Goal: Task Accomplishment & Management: Complete application form

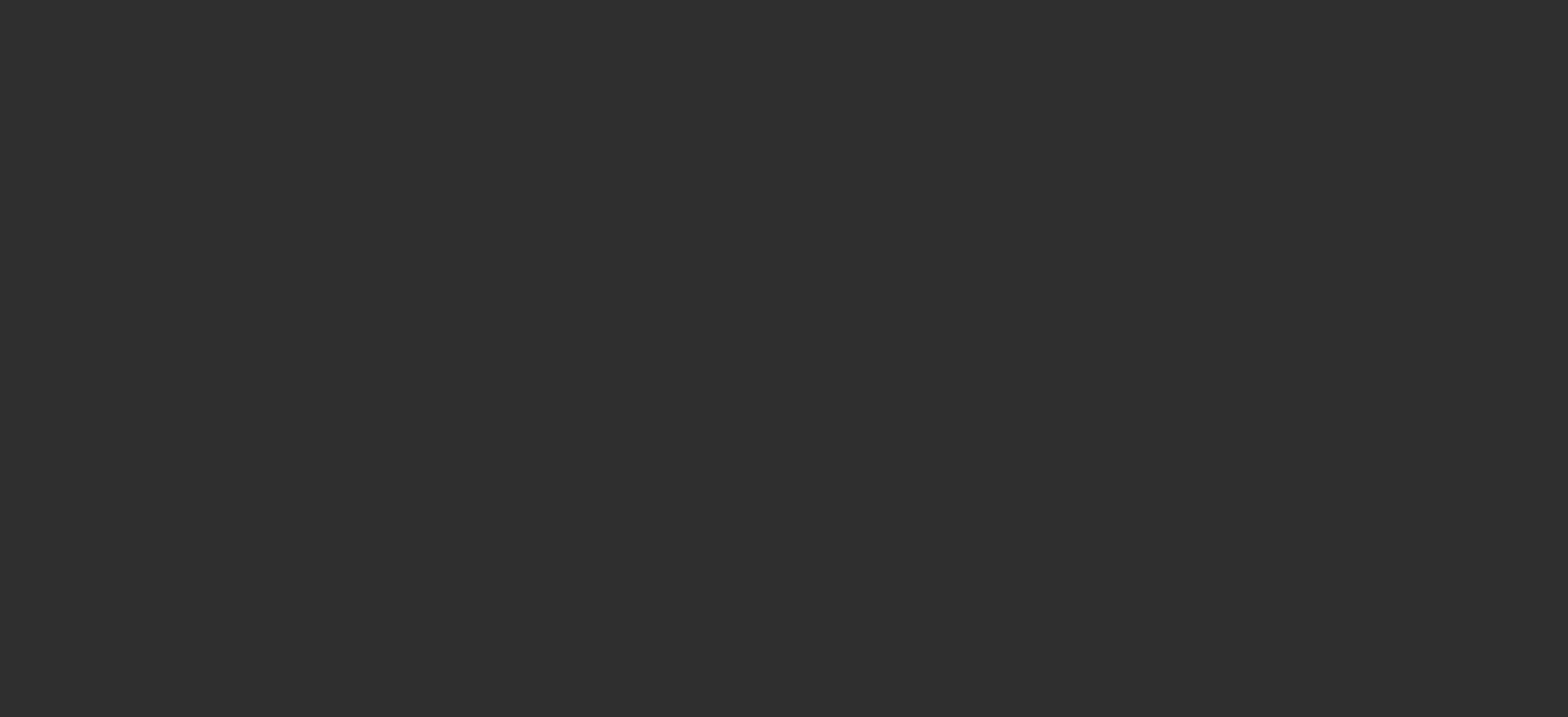
click at [535, 52] on html at bounding box center [784, 26] width 1568 height 52
select select "10"
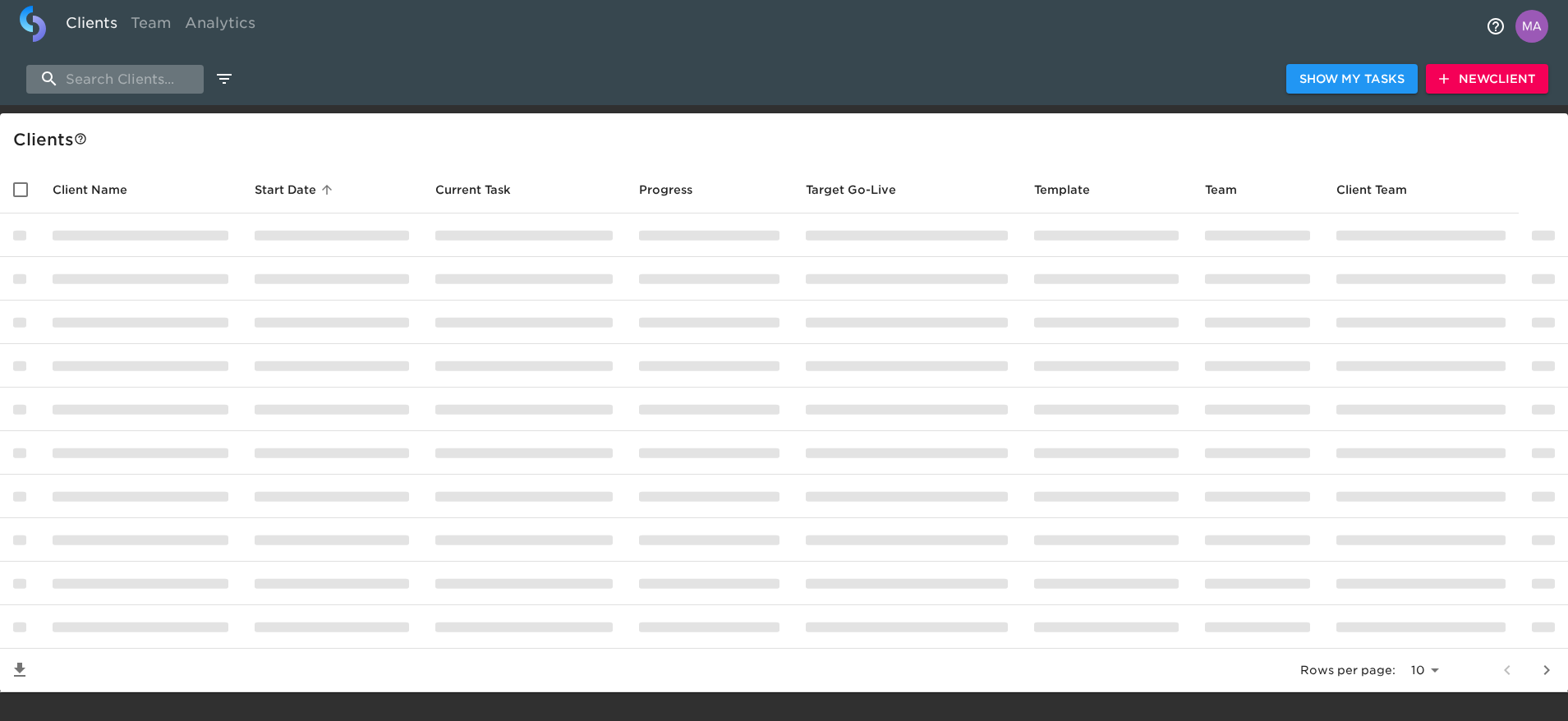
click at [175, 74] on input "search" at bounding box center [115, 80] width 177 height 29
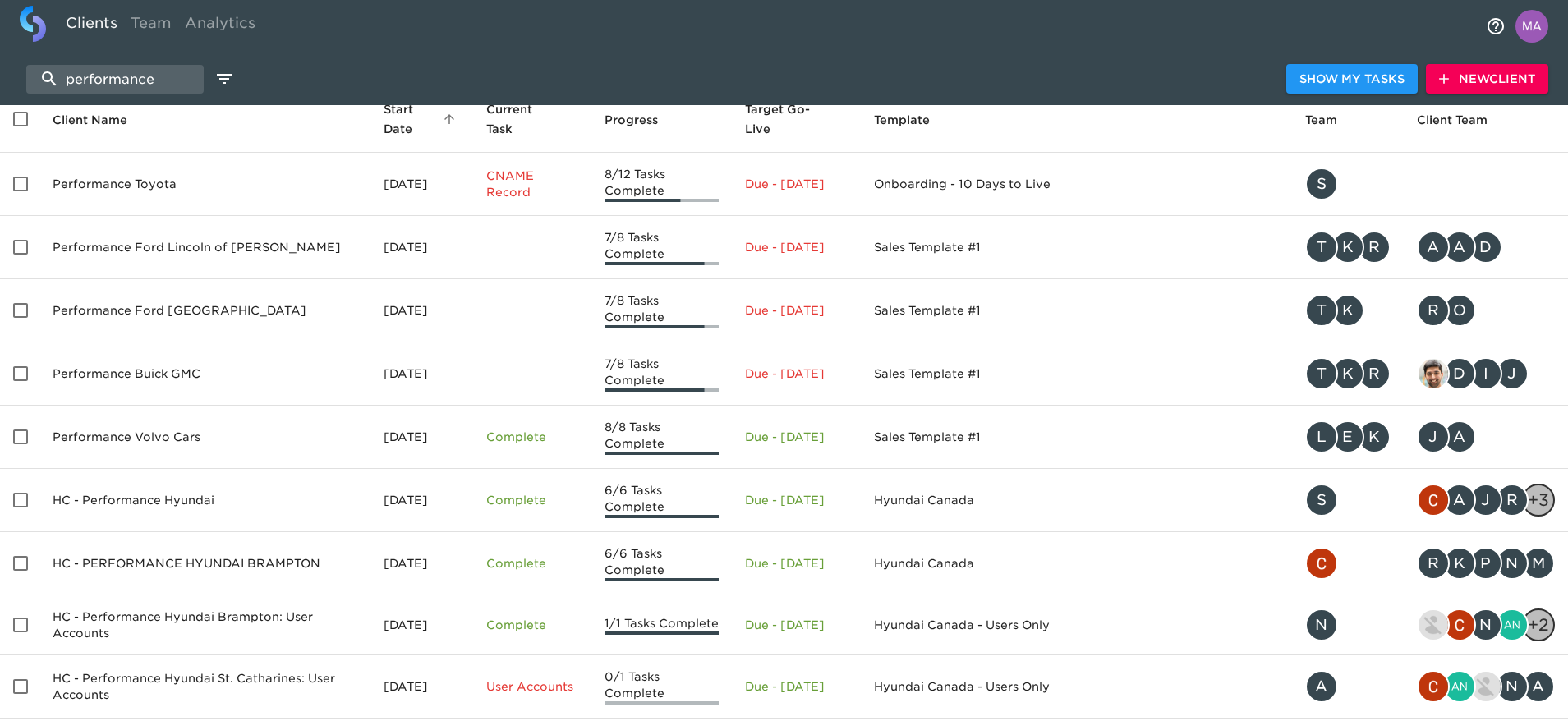
scroll to position [89, 0]
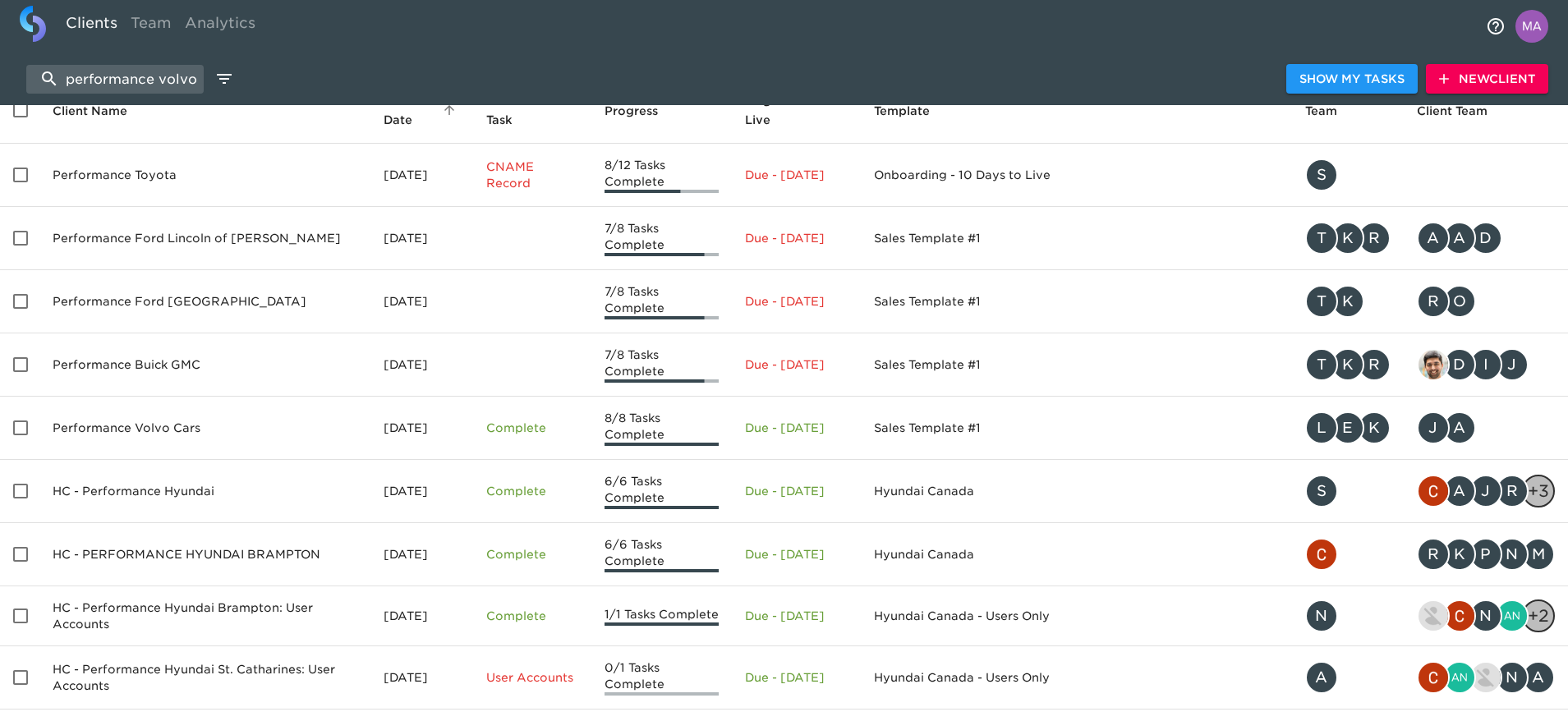
scroll to position [23, 0]
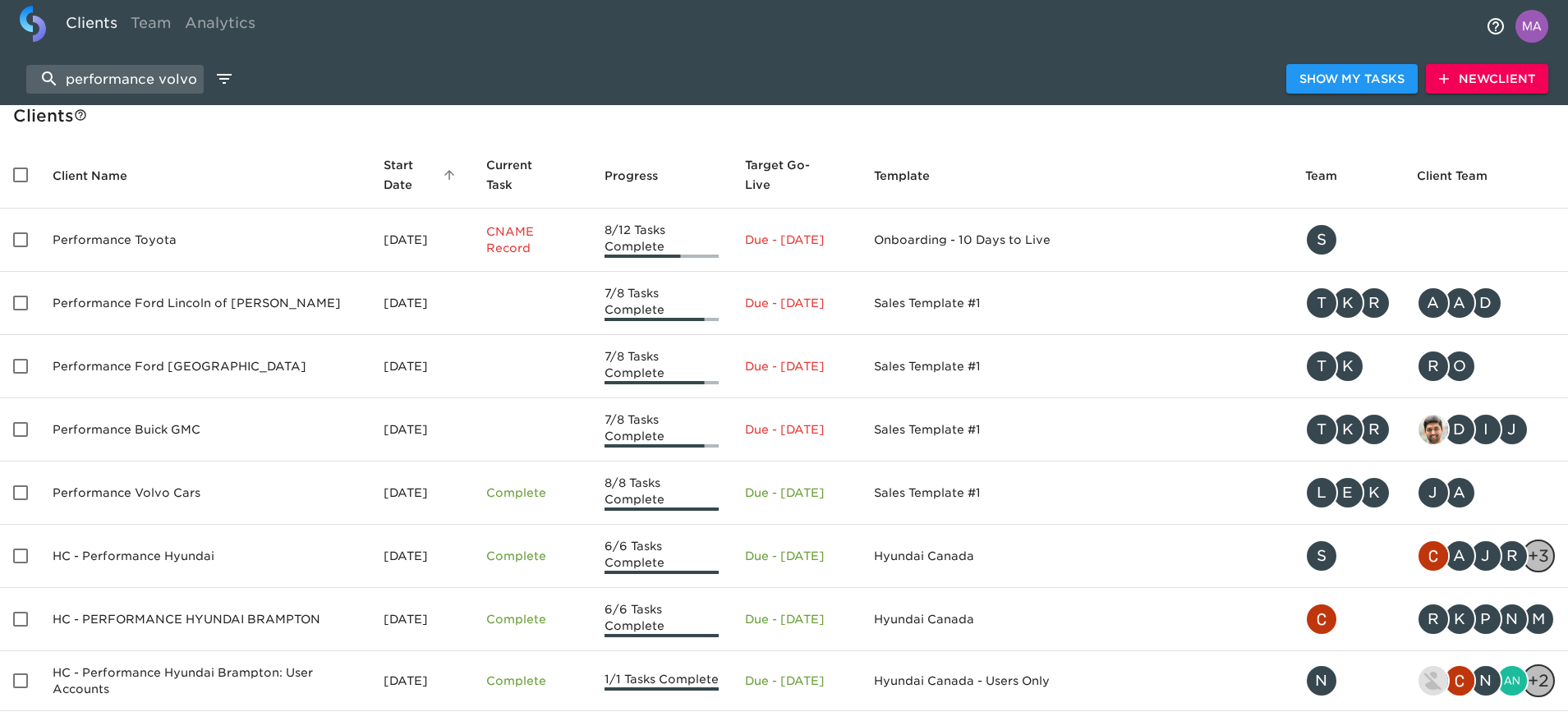
type input "performance volvo"
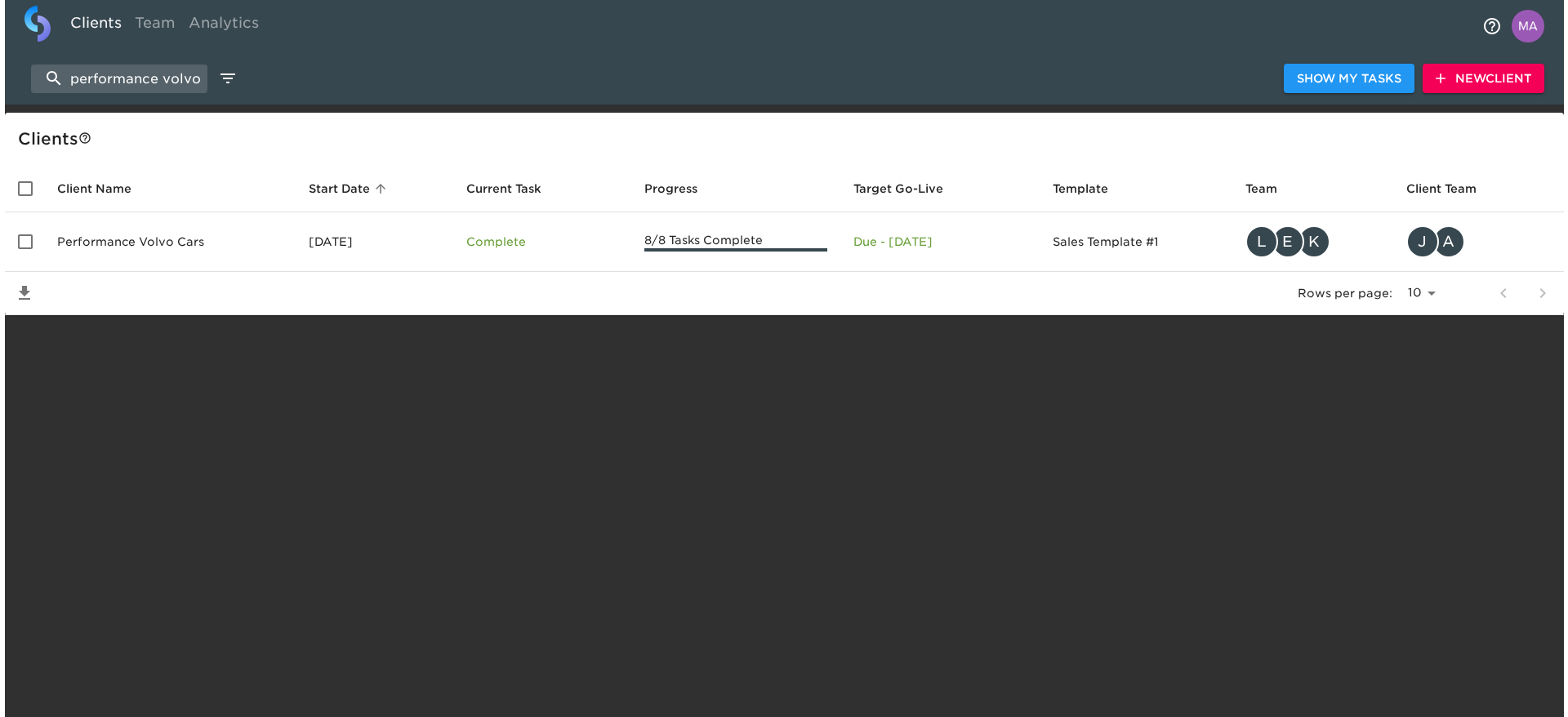
scroll to position [0, 0]
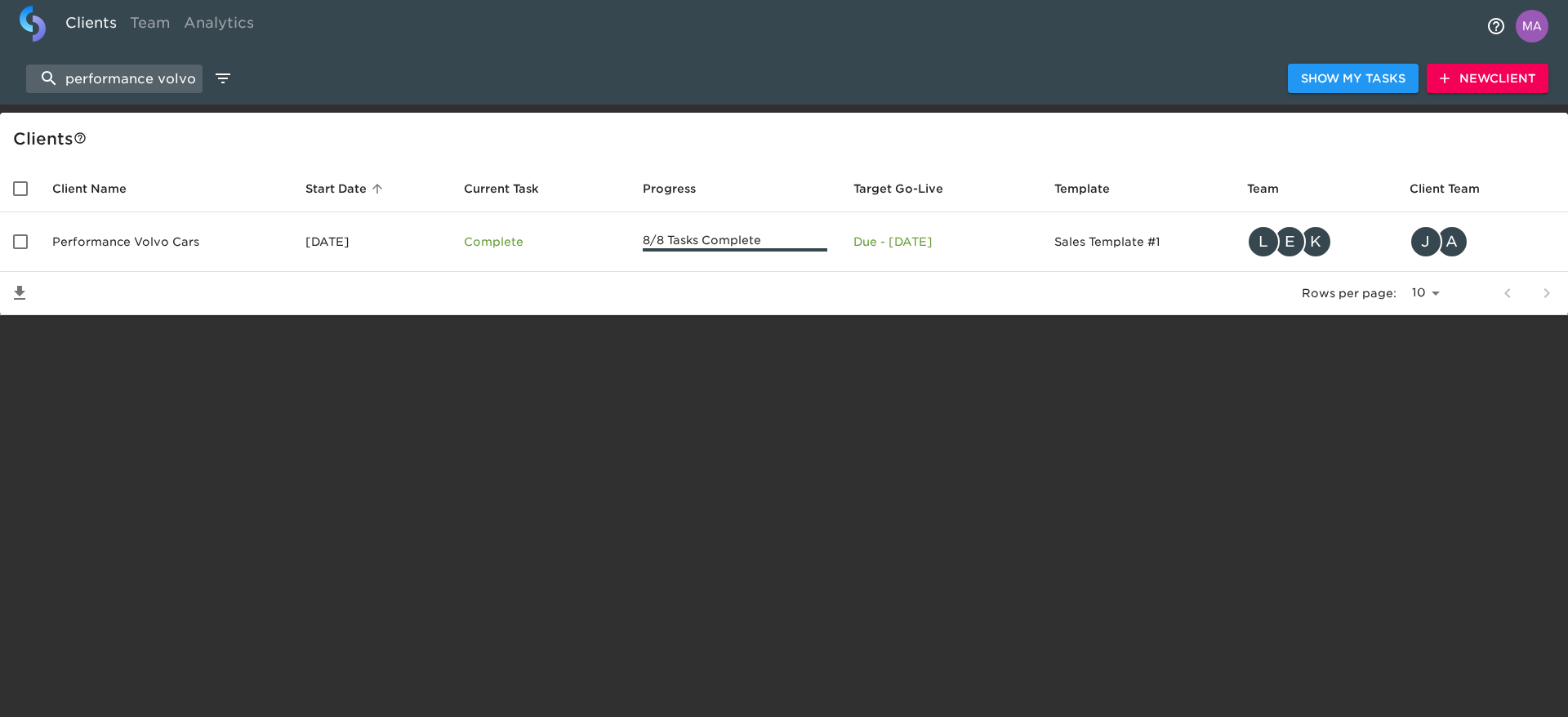
click at [807, 76] on div at bounding box center [762, 78] width 1051 height 8
click at [1459, 76] on span "New Client" at bounding box center [1487, 78] width 96 height 20
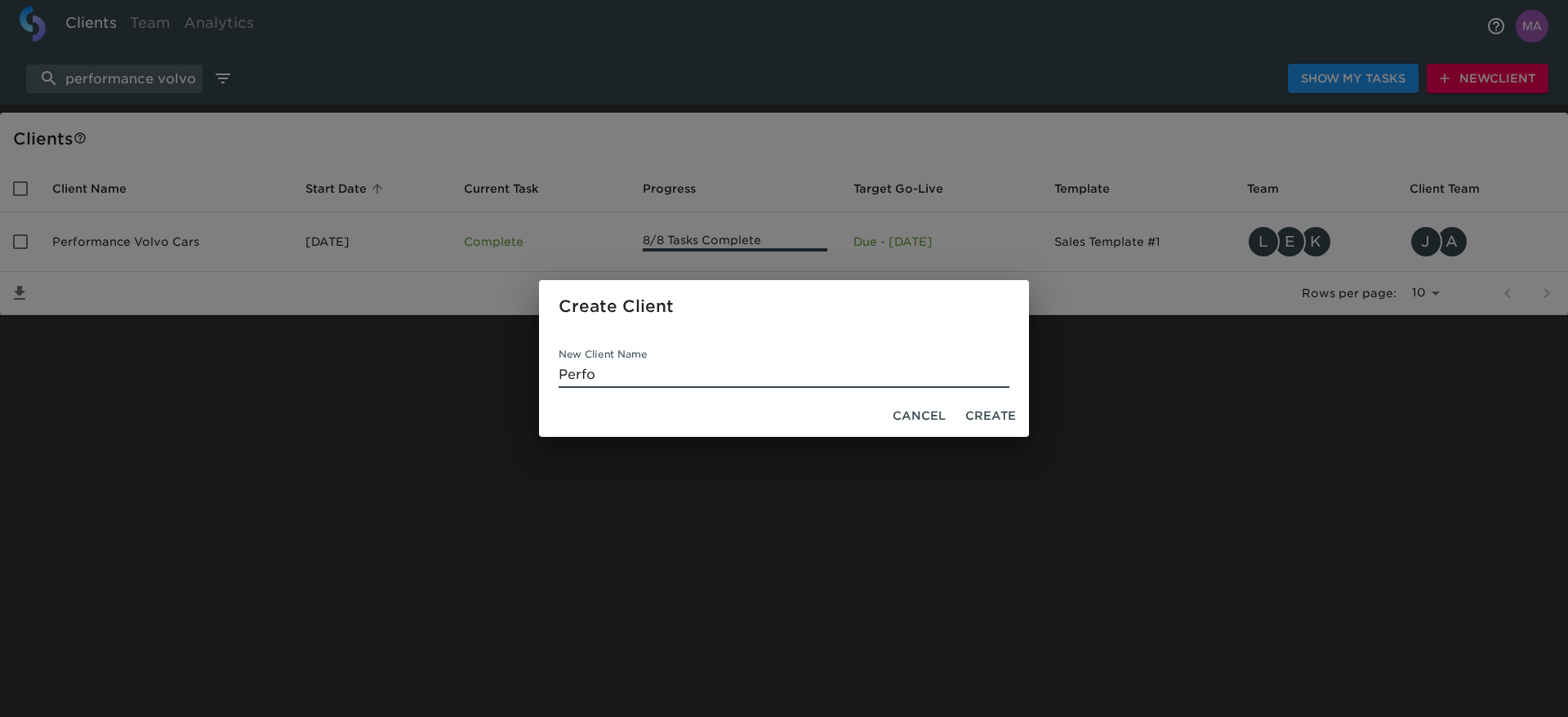
type input "Perfo"
click at [924, 413] on span "Cancel" at bounding box center [919, 416] width 53 height 20
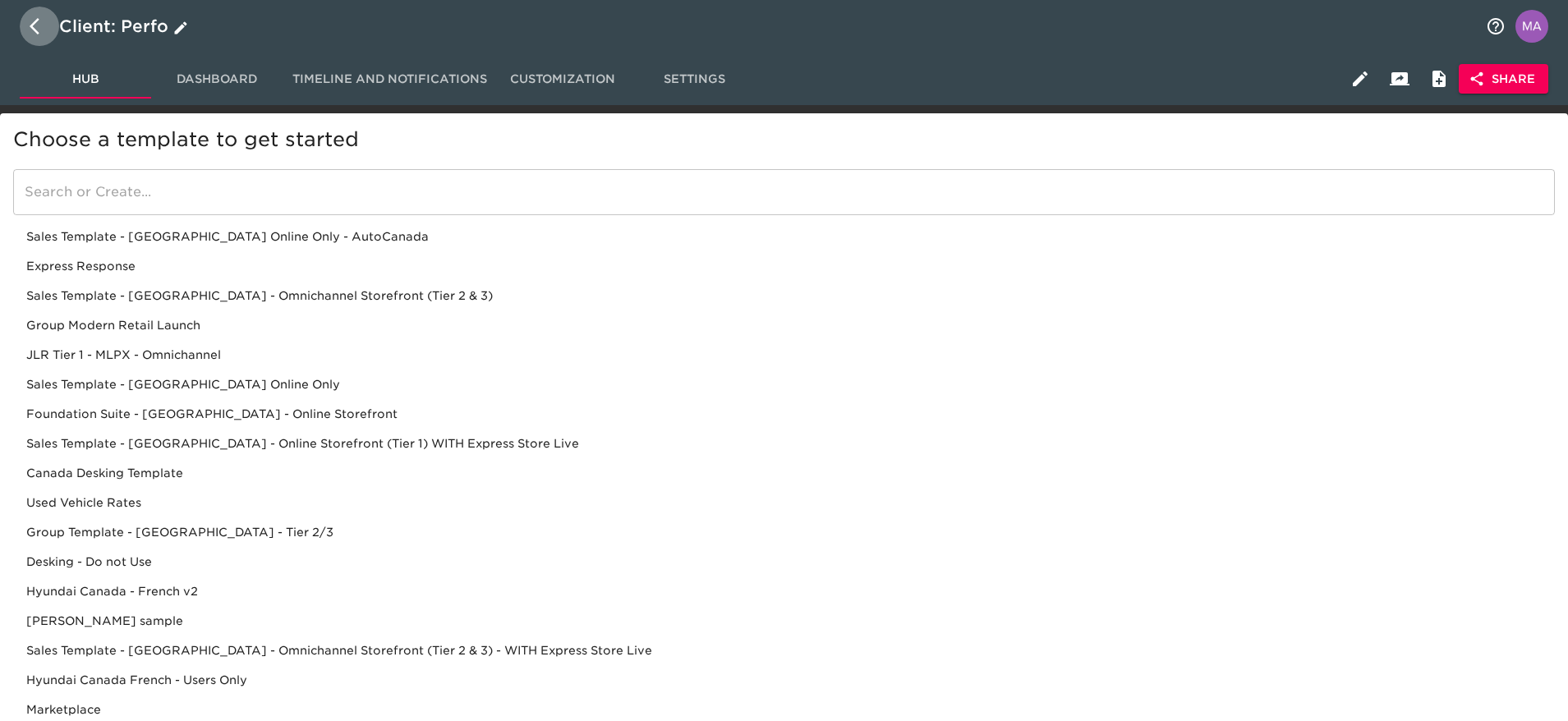
click at [44, 24] on icon "button" at bounding box center [39, 26] width 19 height 19
select select "10"
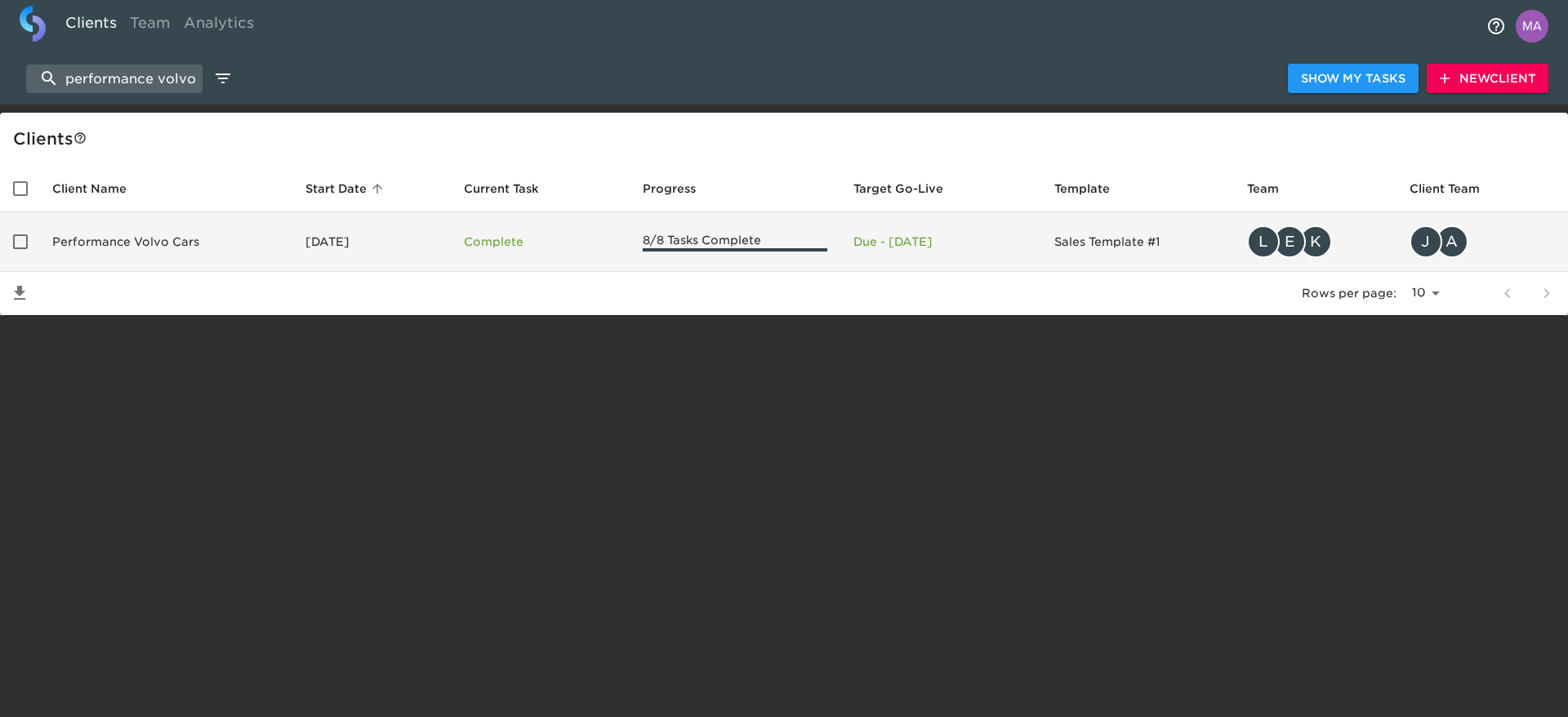
click at [231, 242] on td "Performance Volvo Cars" at bounding box center [165, 242] width 253 height 60
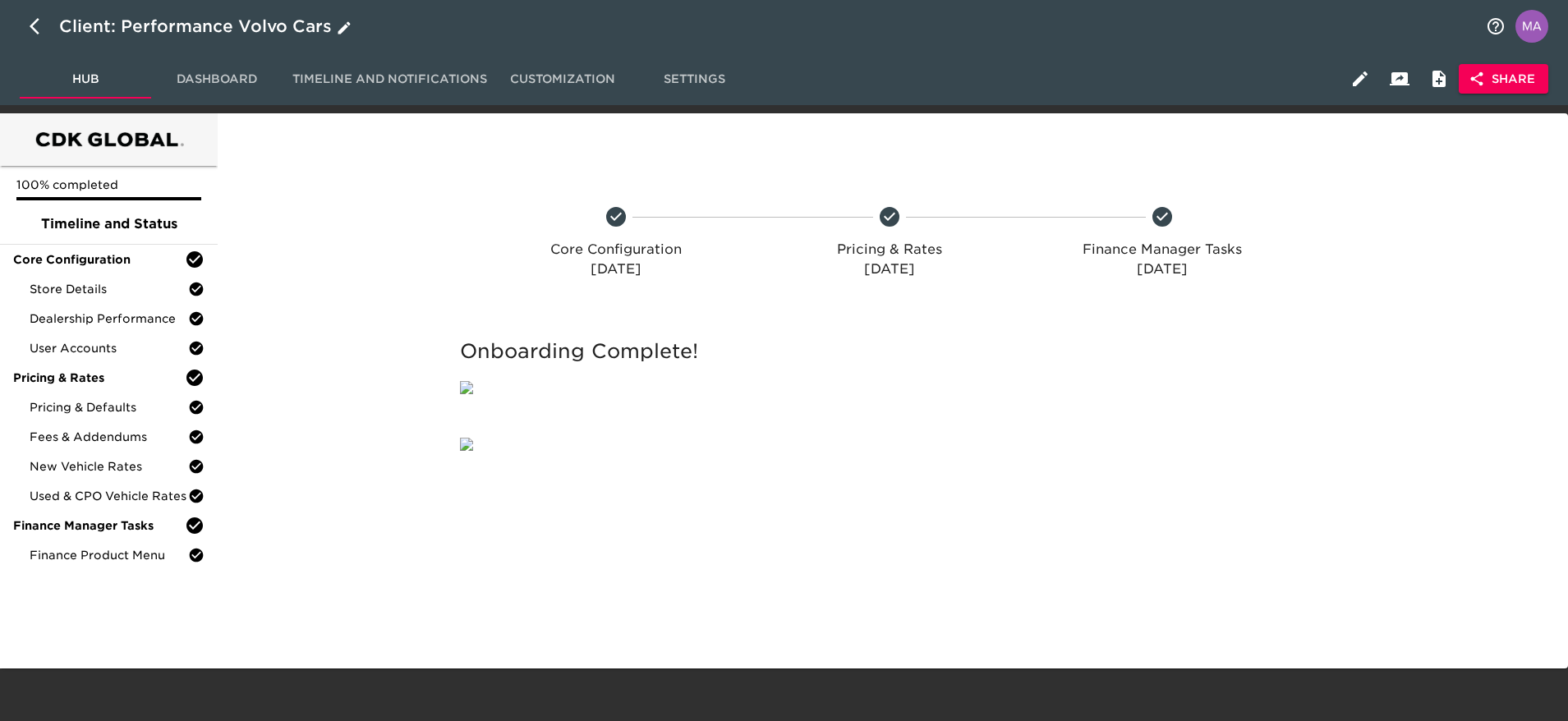
click at [327, 19] on div "Client: Performance Volvo Cars" at bounding box center [207, 25] width 296 height 26
click at [327, 19] on input "Performance Volvo Cars" at bounding box center [767, 25] width 1416 height 26
type input "Performance Volvo Cars - OLD"
click at [438, 243] on div at bounding box center [331, 246] width 223 height 151
click at [35, 12] on button "button" at bounding box center [39, 26] width 39 height 39
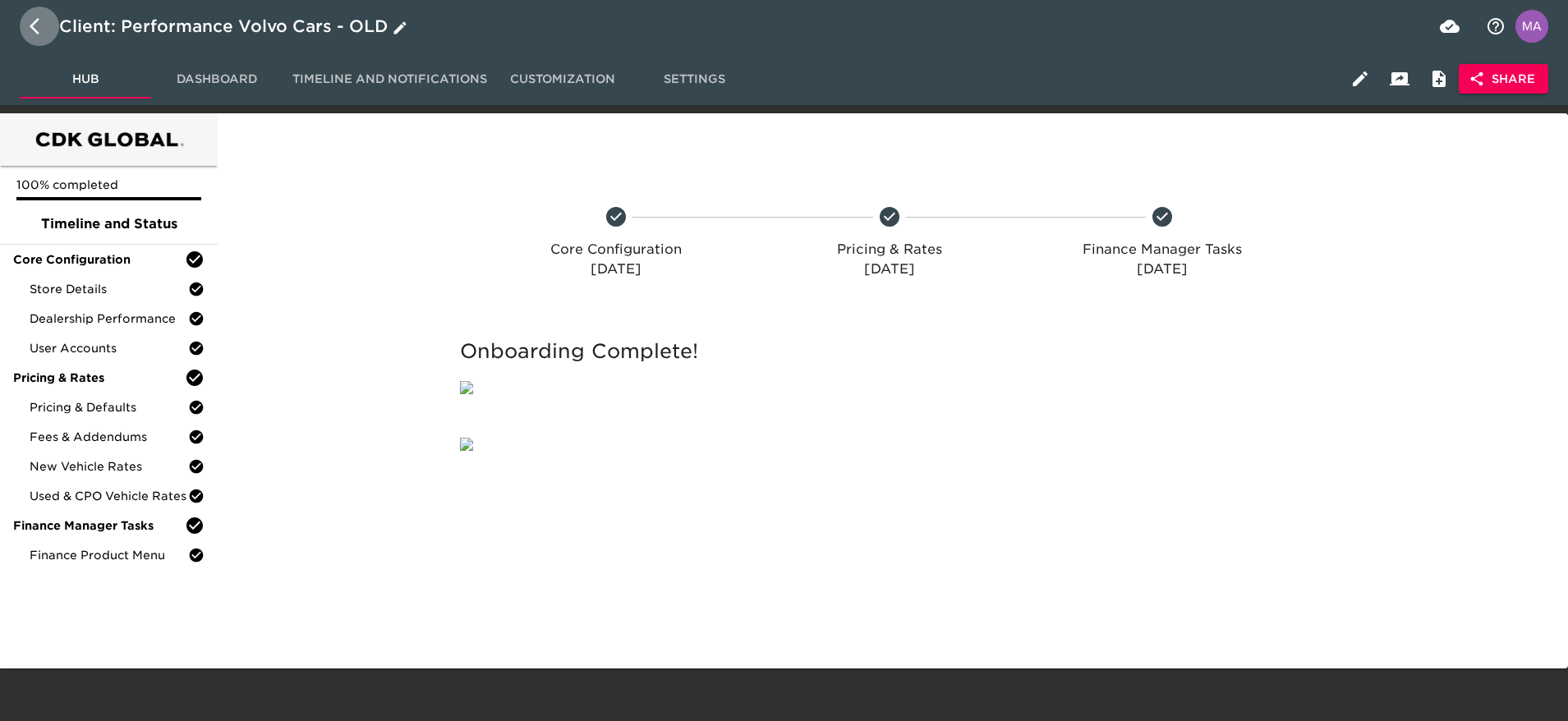
select select "10"
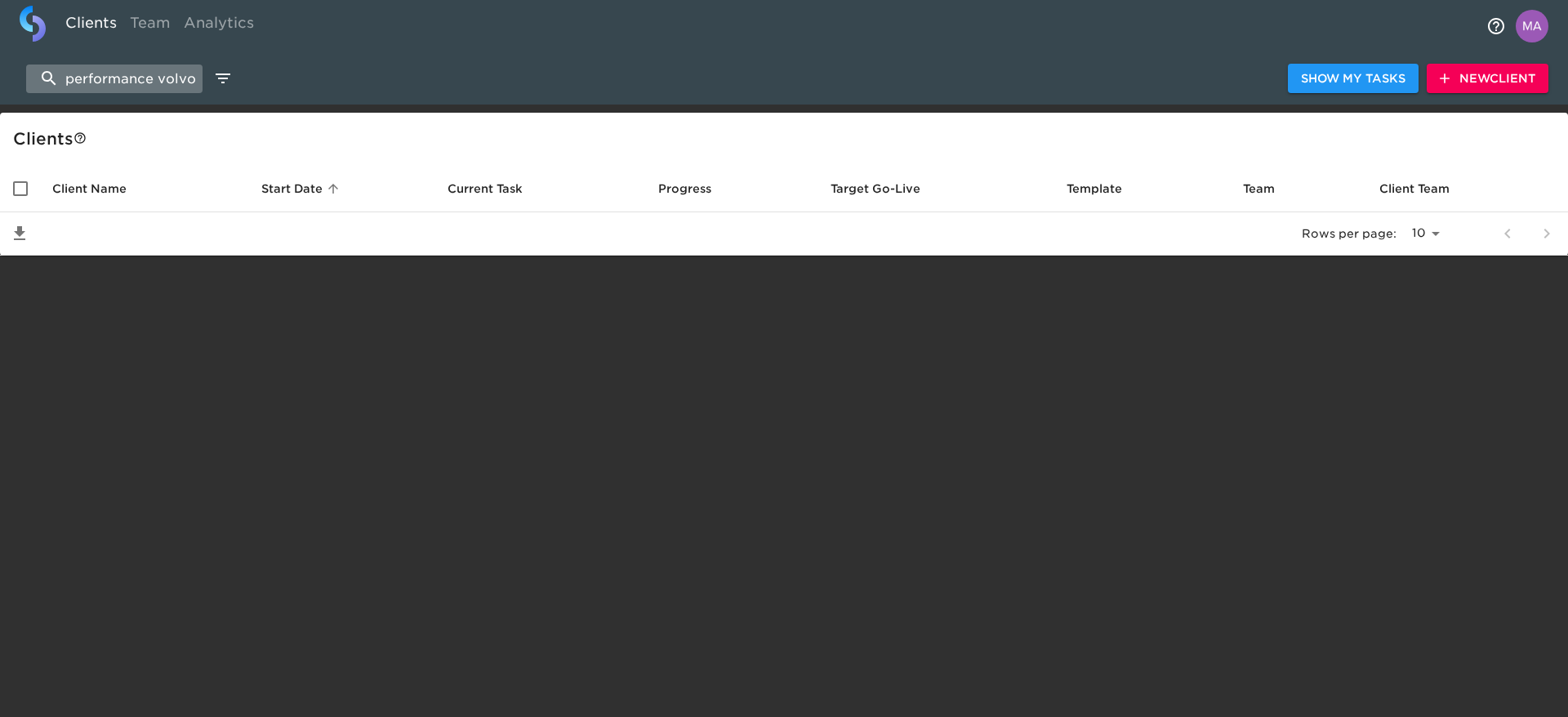
click at [169, 83] on input "performance volvo" at bounding box center [114, 79] width 176 height 29
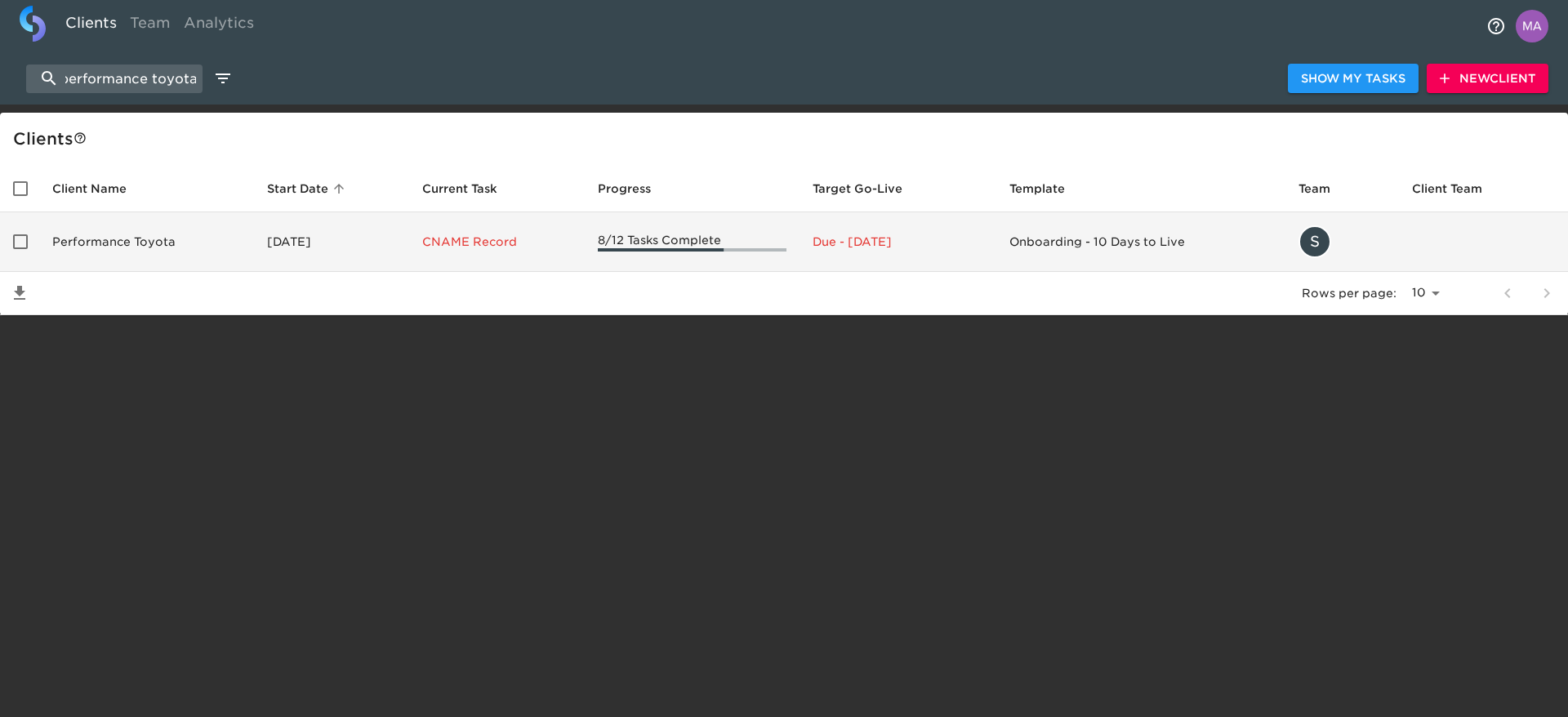
type input "performance toyota"
click at [128, 247] on td "Performance Toyota" at bounding box center [146, 242] width 215 height 60
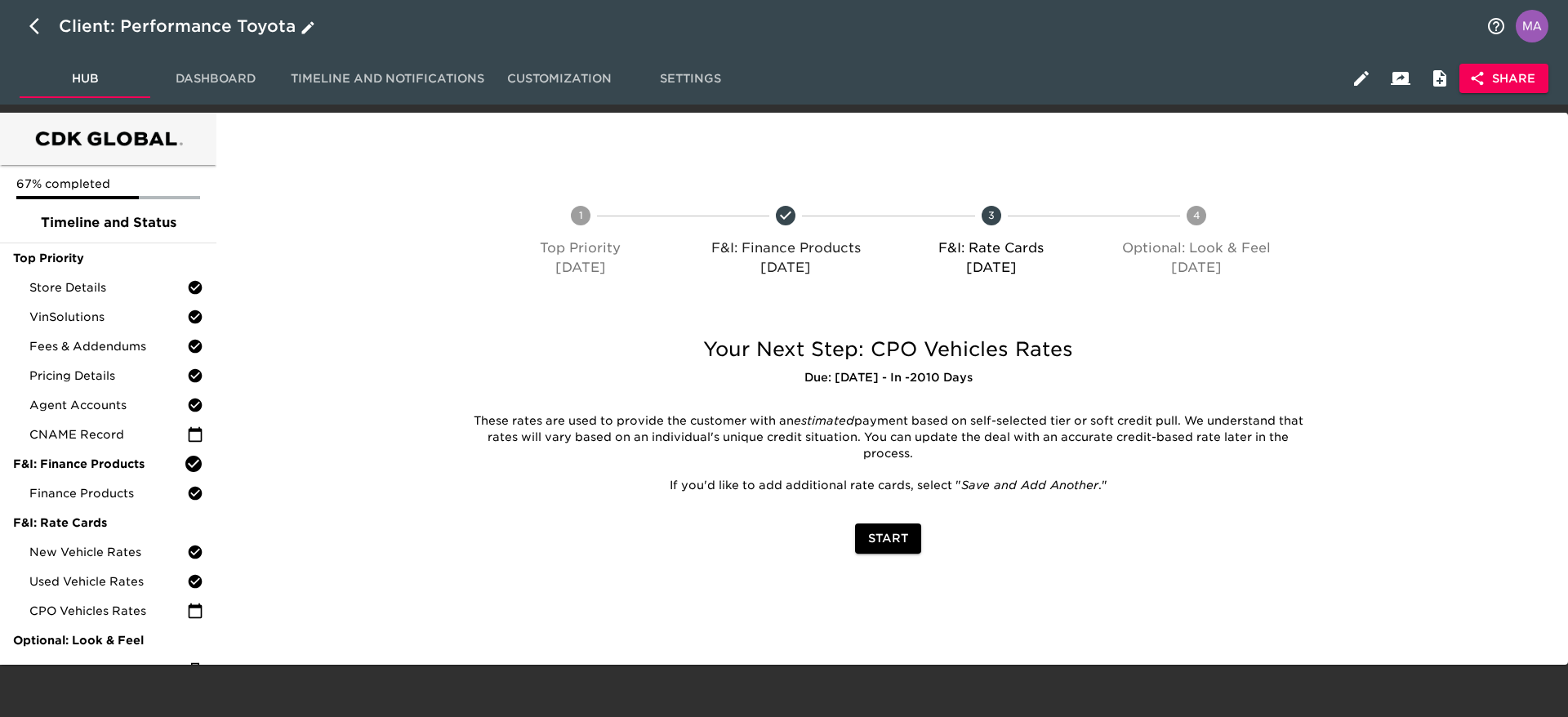
click at [305, 21] on icon "button" at bounding box center [307, 27] width 16 height 16
click at [253, 23] on input "Performance Toyota" at bounding box center [768, 25] width 1418 height 26
type input "Performance Toyota - OLD"
click at [333, 310] on div at bounding box center [330, 244] width 223 height 150
click at [45, 34] on icon "button" at bounding box center [39, 26] width 19 height 19
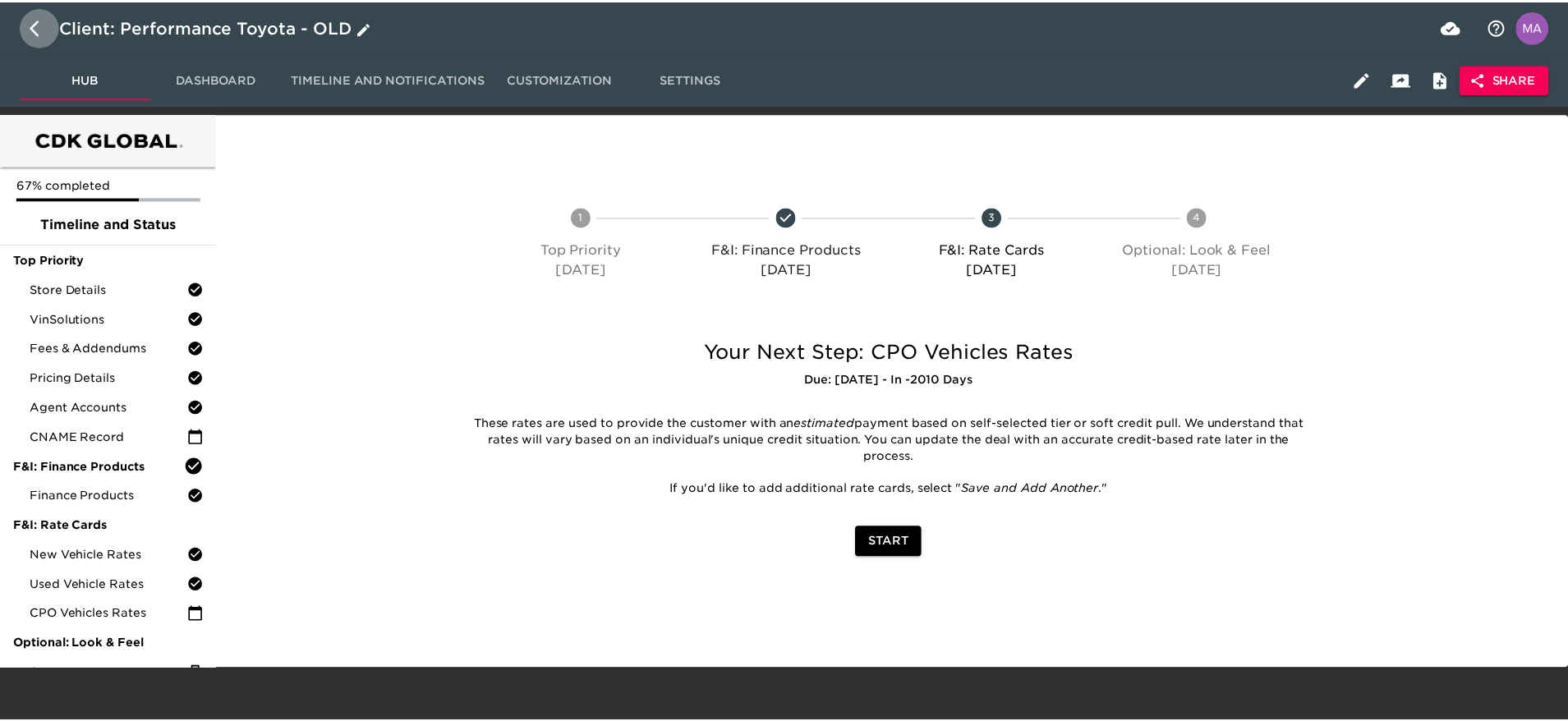
select select "10"
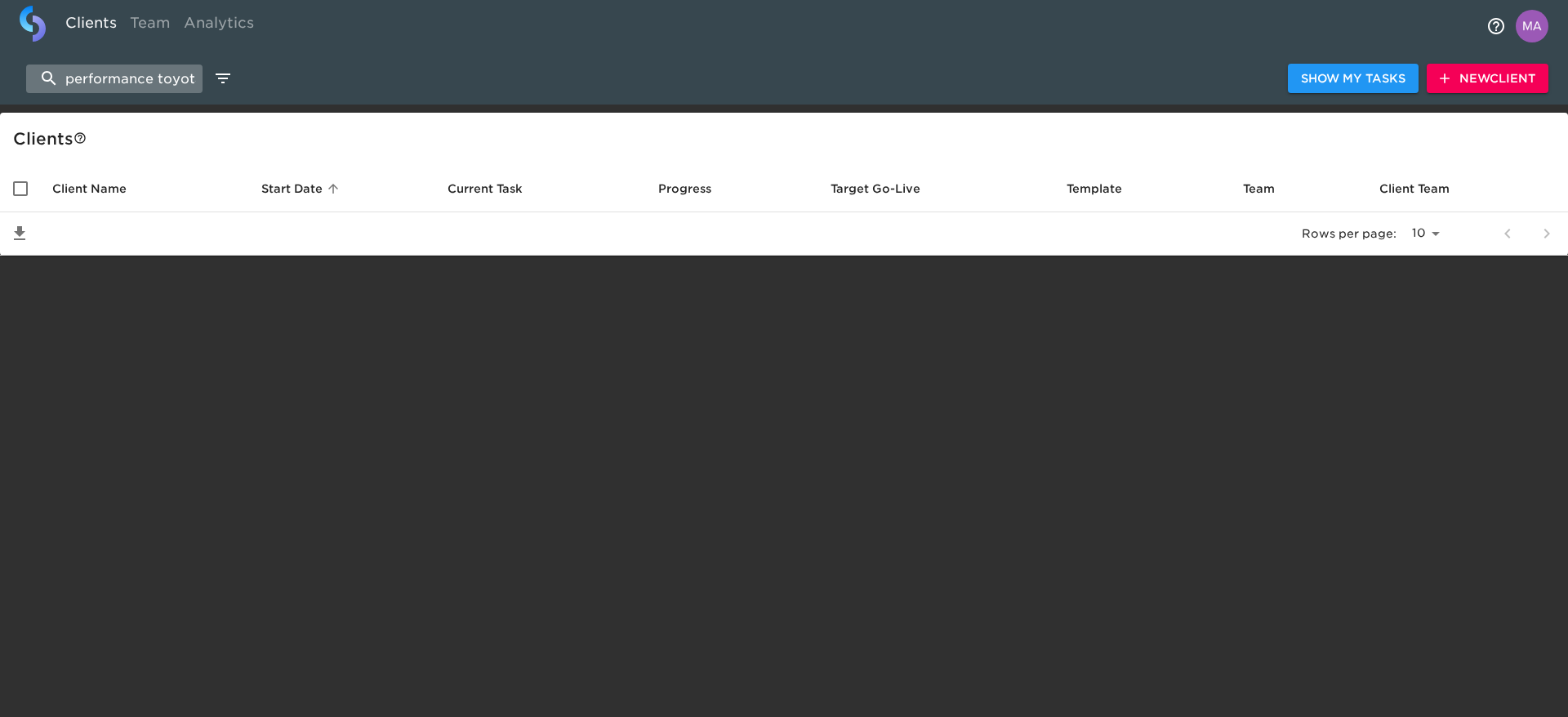
click at [164, 65] on input "performance toyota" at bounding box center [114, 79] width 176 height 29
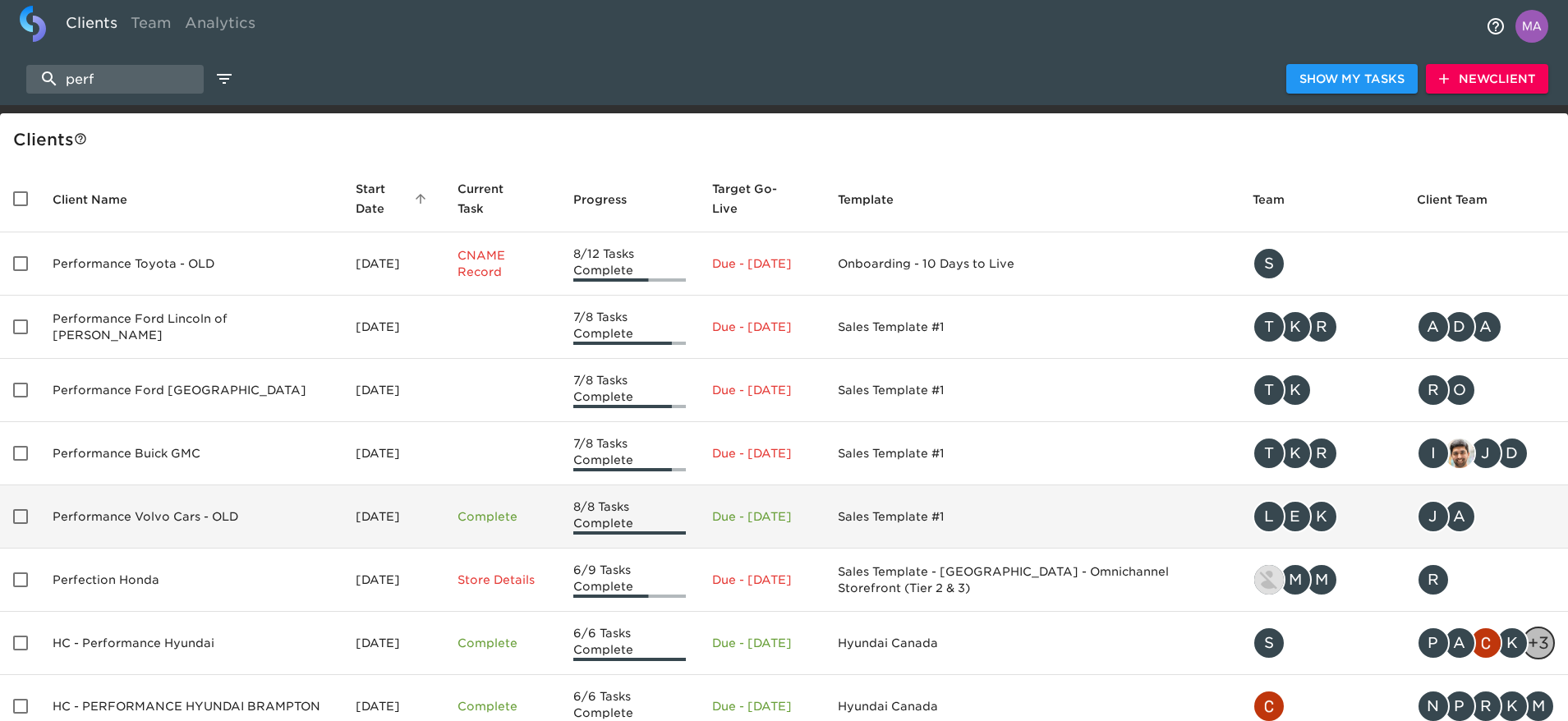
scroll to position [227, 0]
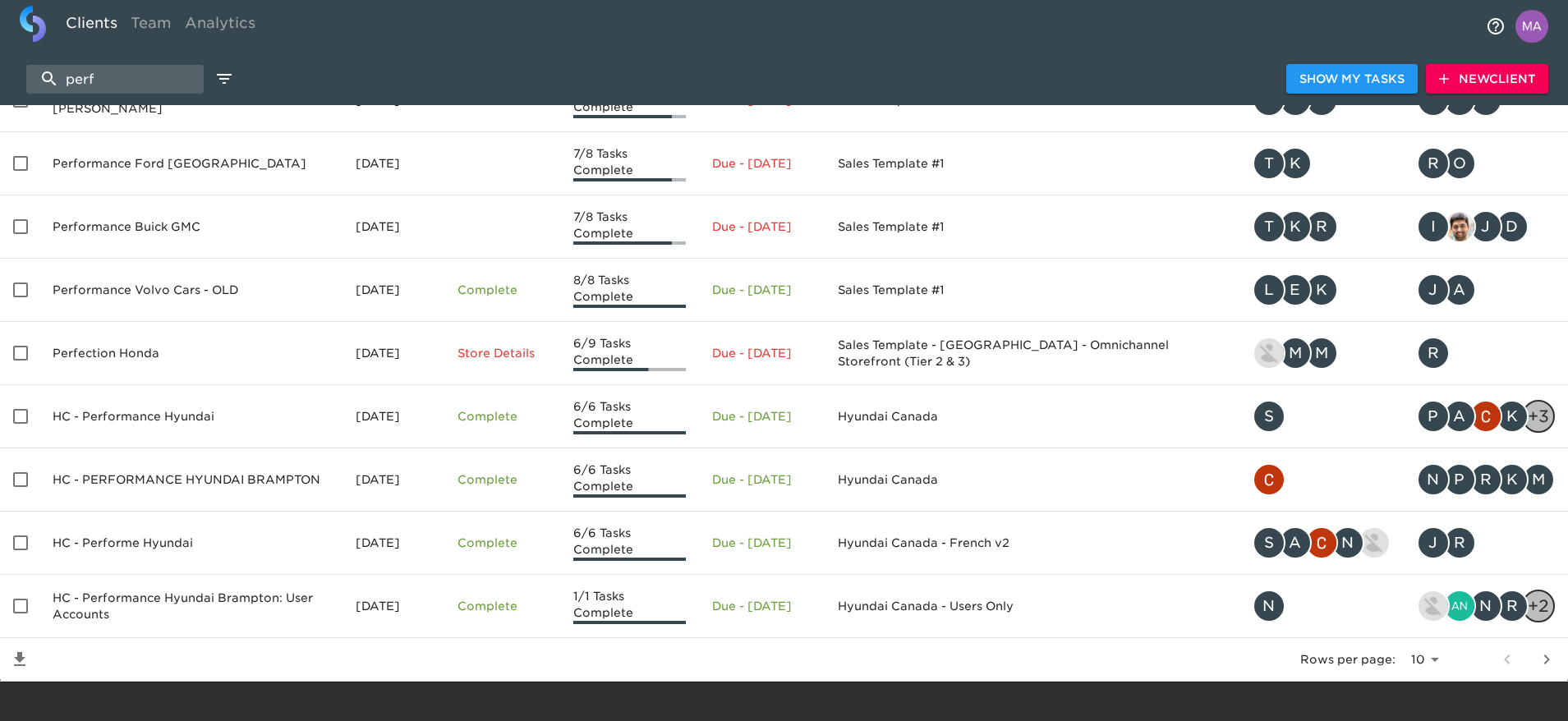
type input "perf"
click at [1555, 650] on icon "next page" at bounding box center [1547, 660] width 19 height 19
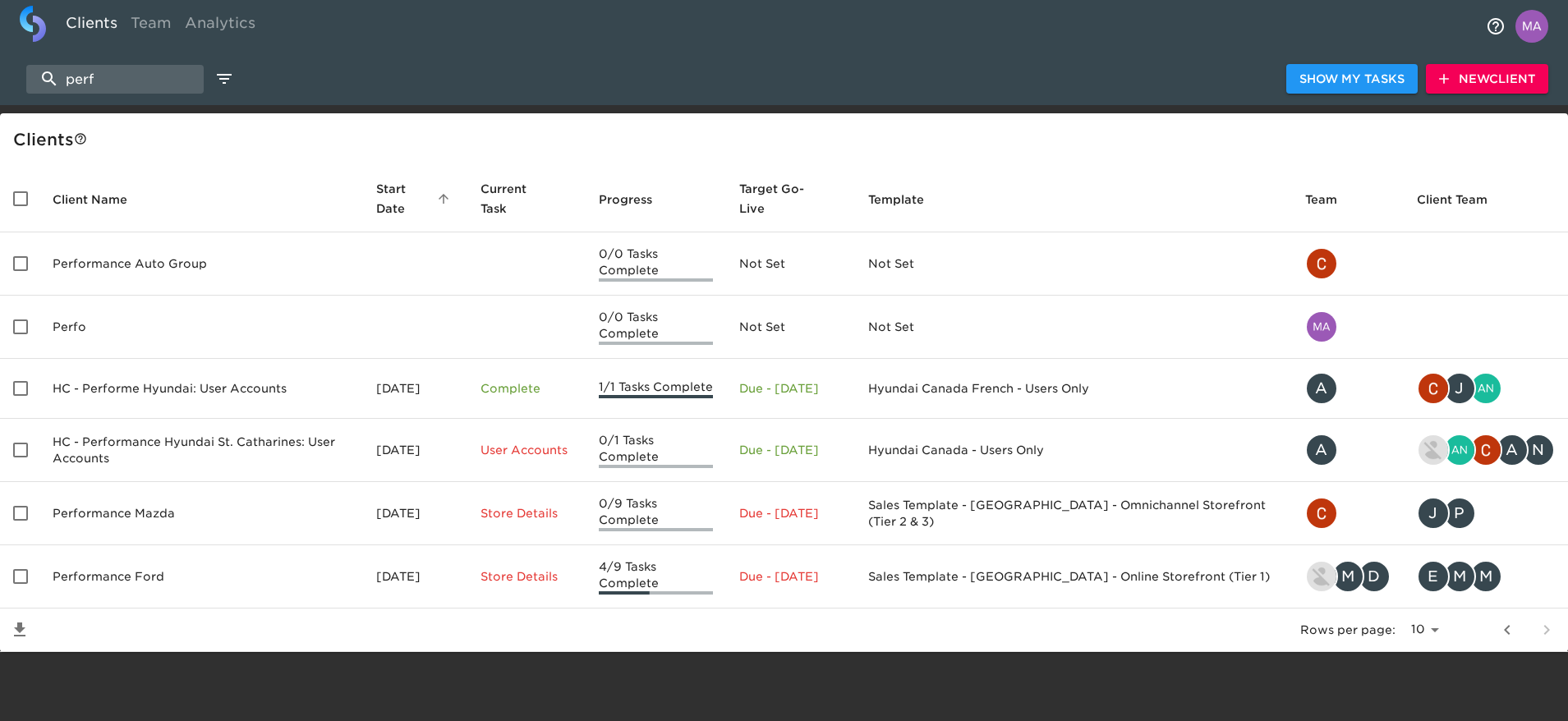
scroll to position [0, 0]
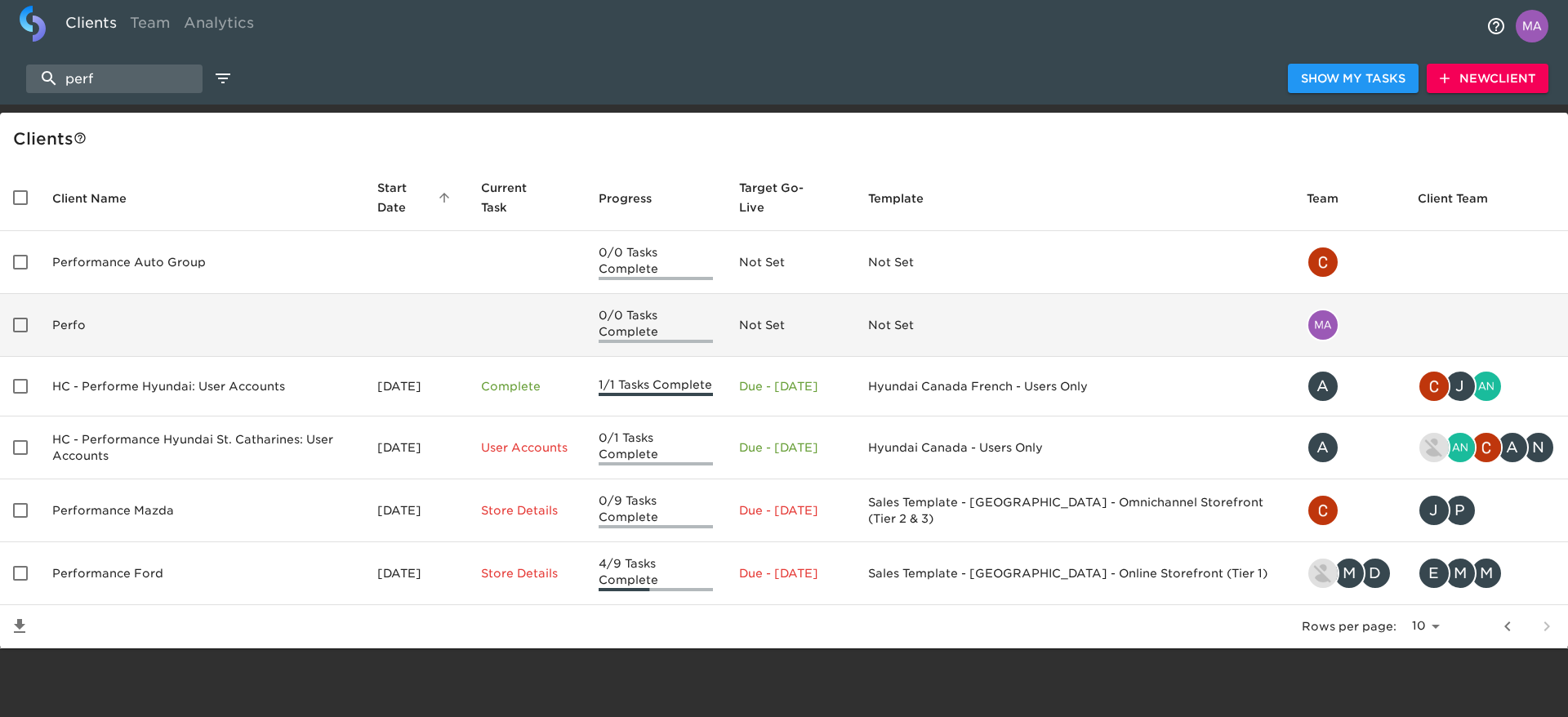
click at [108, 315] on td "Perfo" at bounding box center [201, 326] width 325 height 63
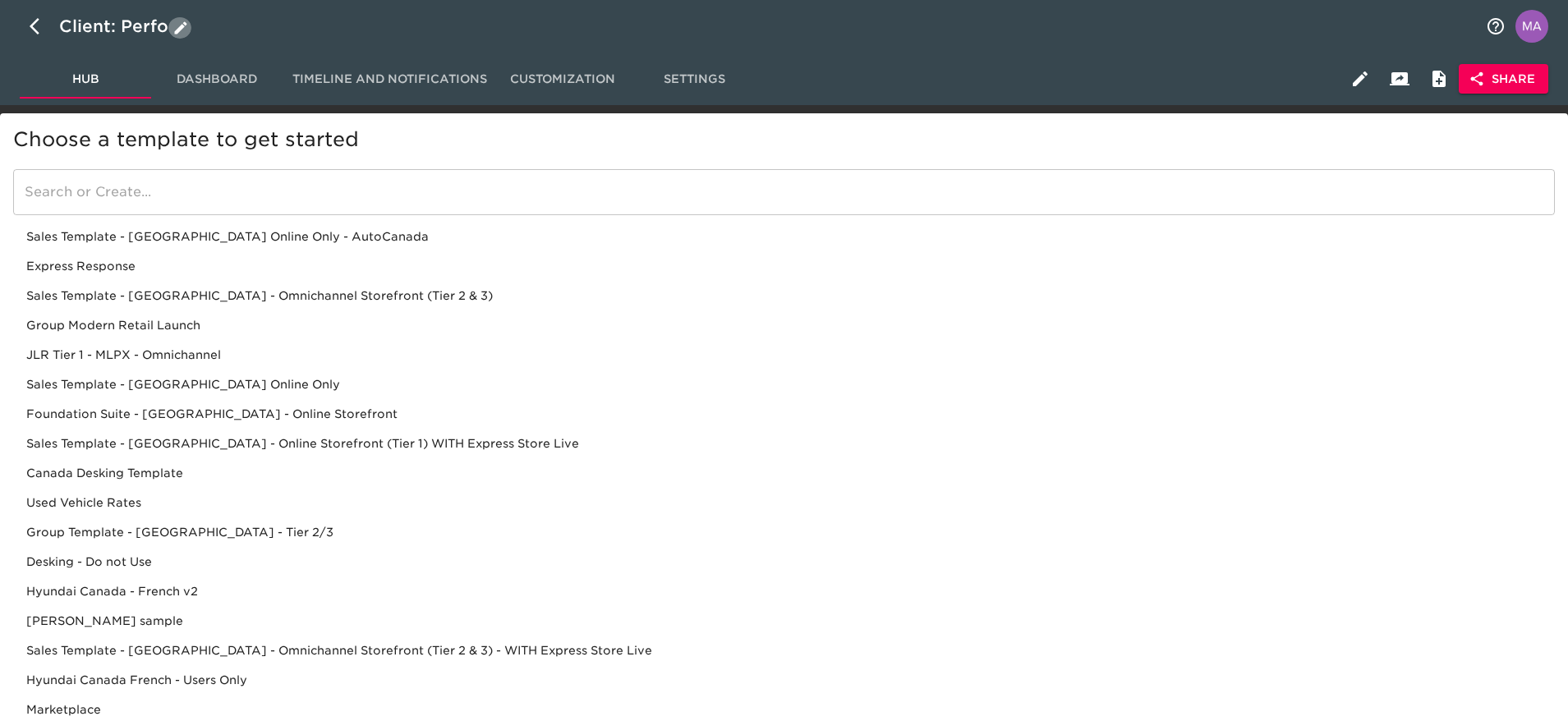
click at [178, 19] on button "button" at bounding box center [180, 28] width 23 height 21
click at [178, 19] on input "Perfo" at bounding box center [767, 25] width 1416 height 26
type input "Performance Volvo"
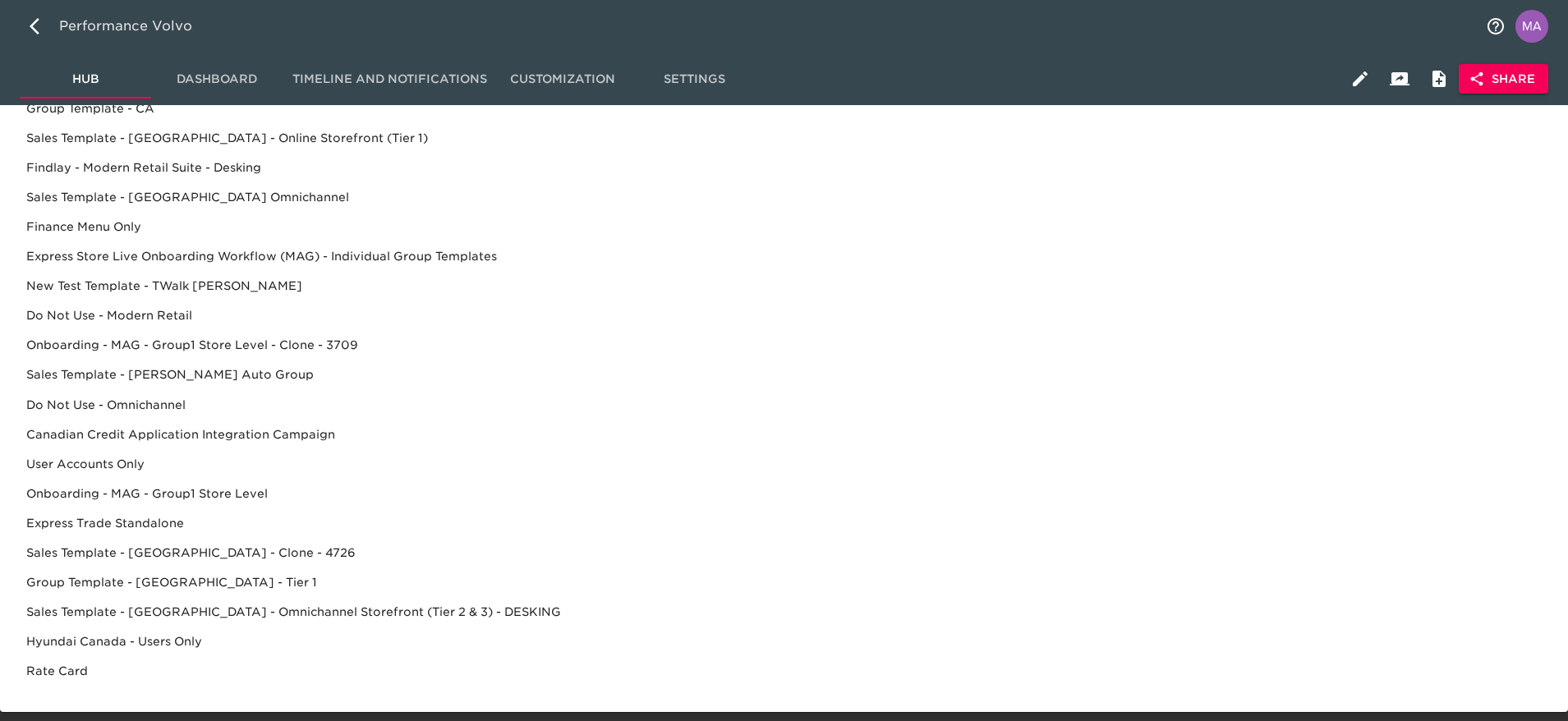
scroll to position [852, 0]
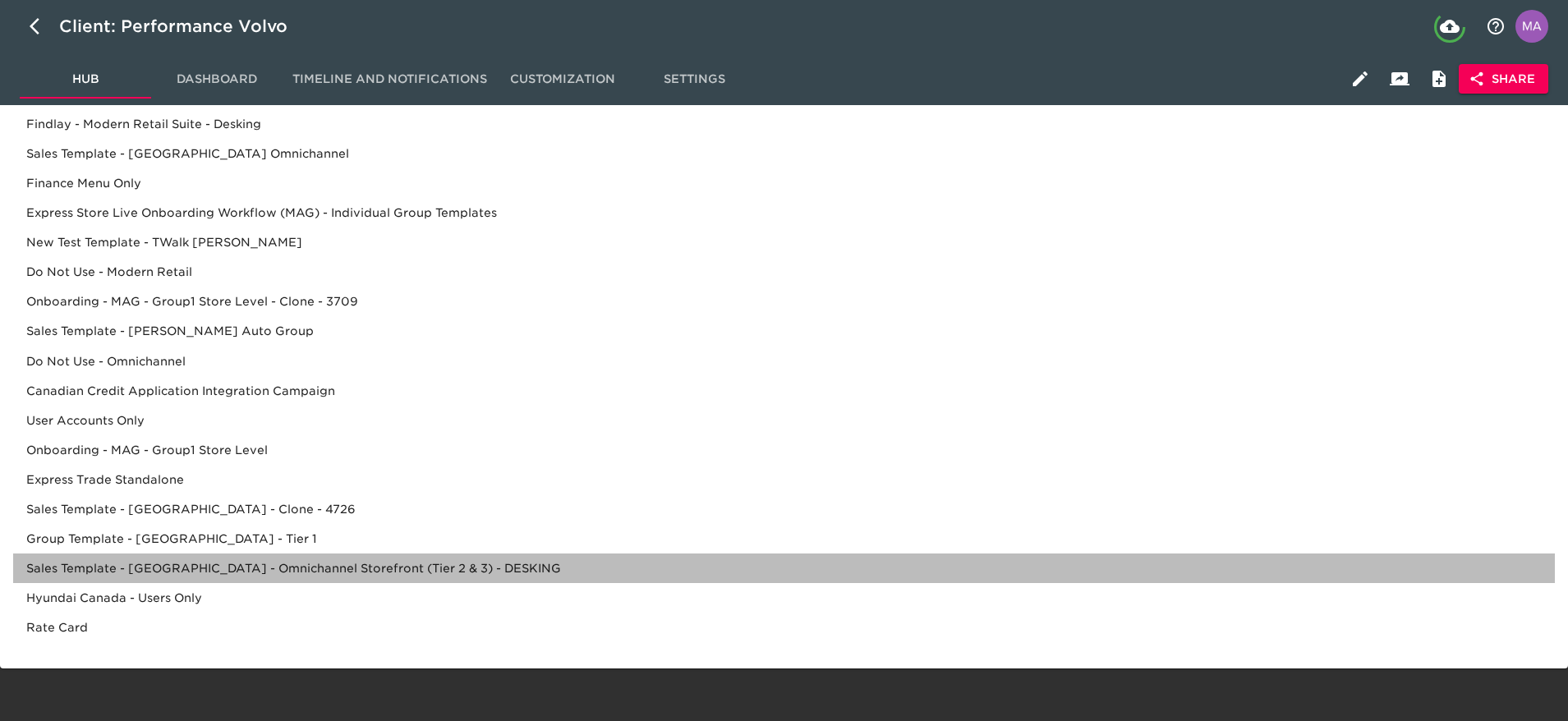
click at [190, 562] on div "Sales Template - [GEOGRAPHIC_DATA] - Omnichannel Storefront (Tier 2 & 3) - DESK…" at bounding box center [783, 568] width 1542 height 29
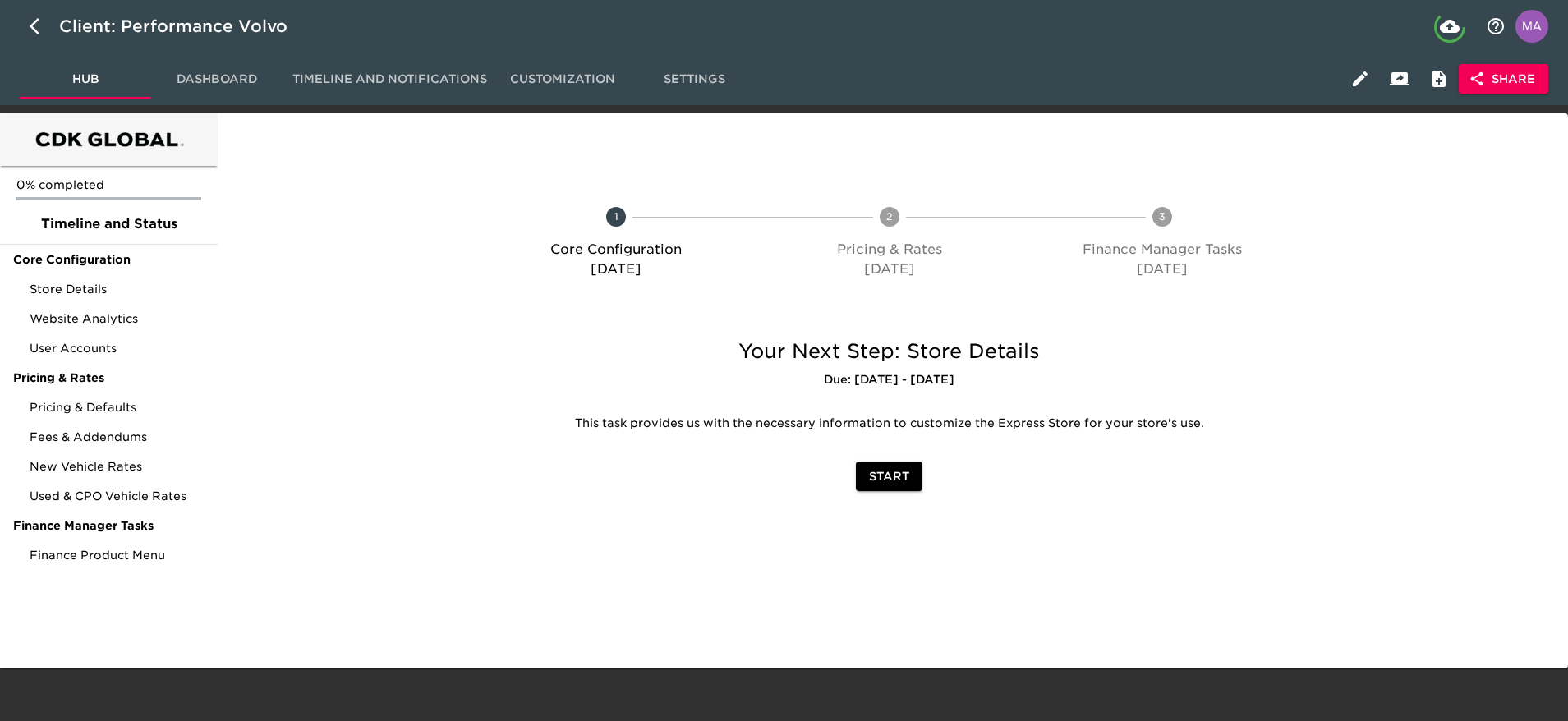
scroll to position [0, 0]
click at [1526, 90] on button "Share" at bounding box center [1503, 79] width 90 height 30
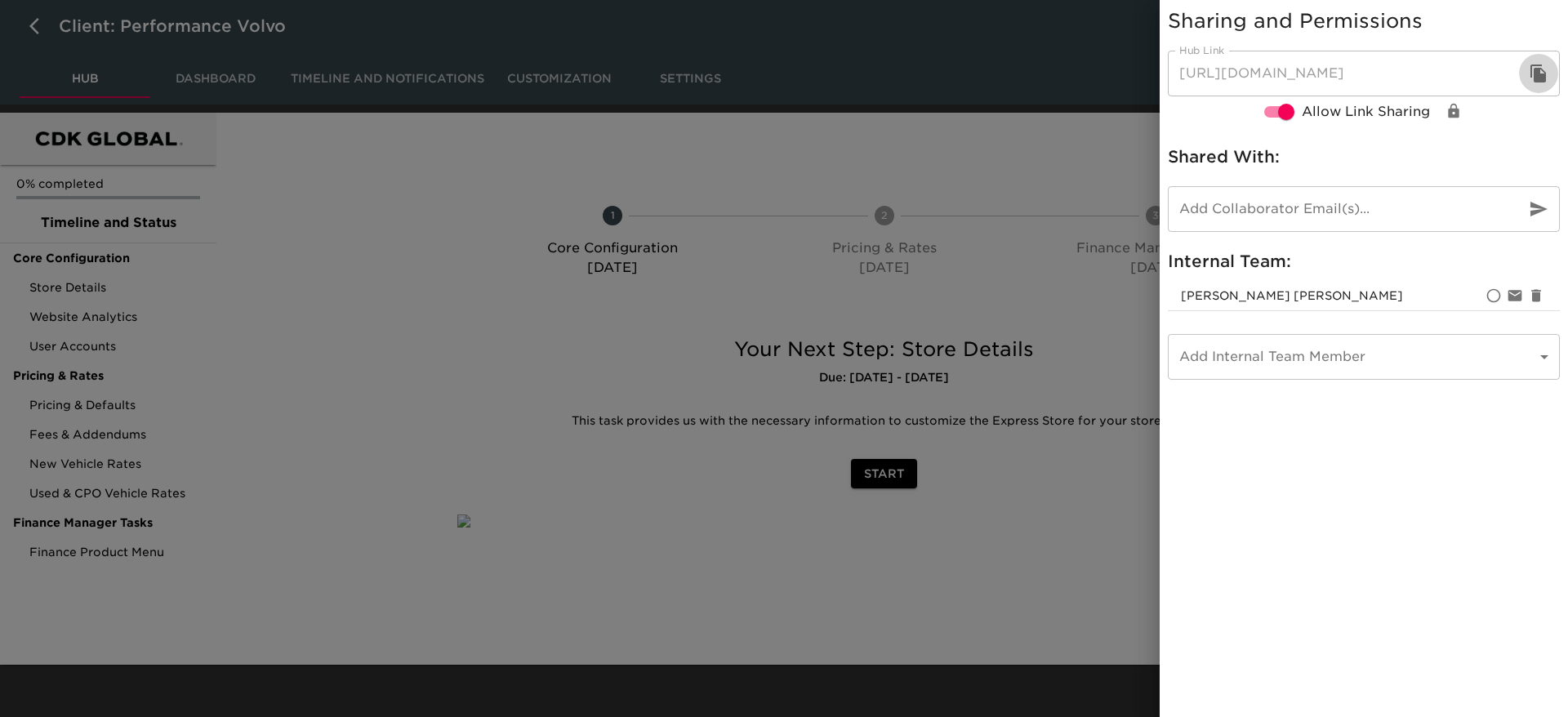
click at [1535, 73] on icon "button" at bounding box center [1538, 74] width 15 height 18
click at [296, 407] on div at bounding box center [784, 358] width 1568 height 717
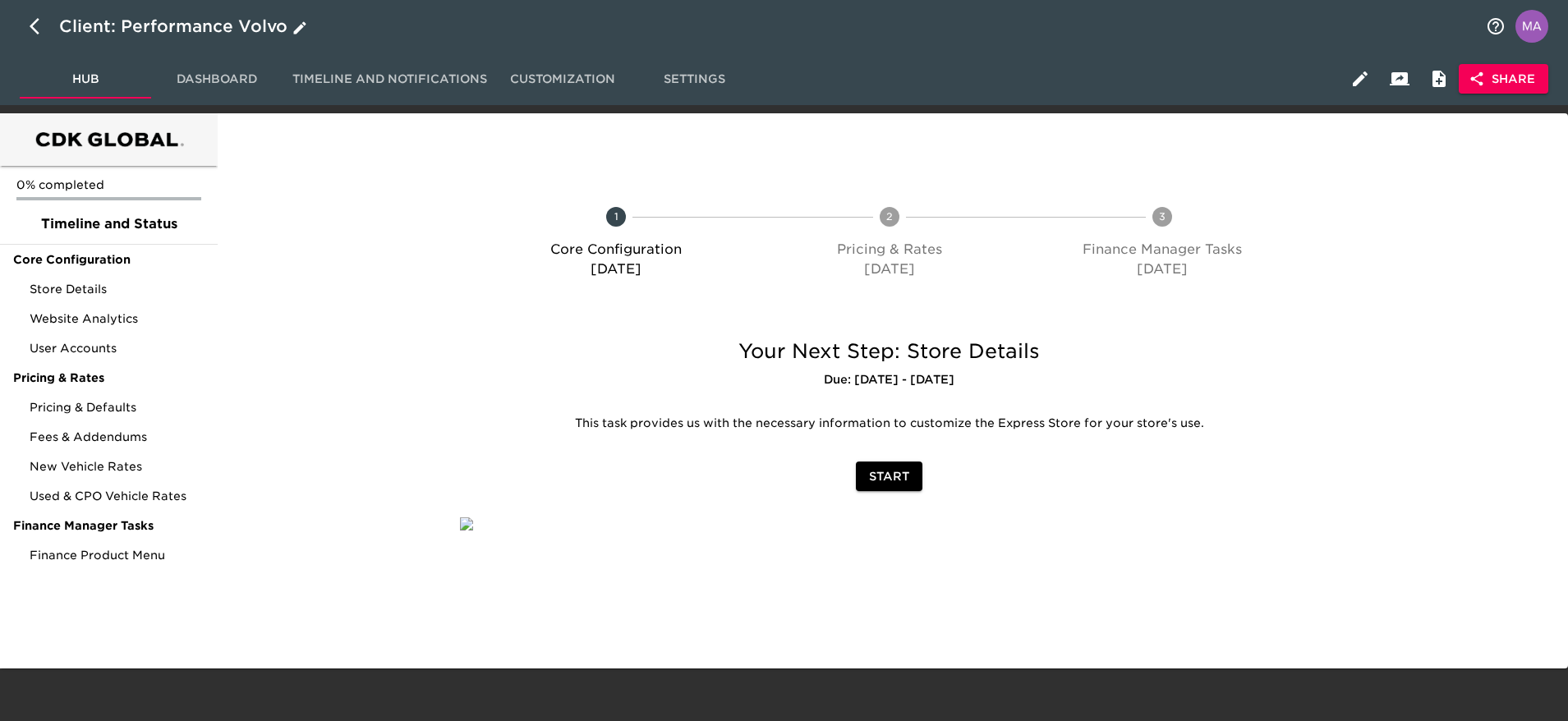
click at [280, 23] on div "Client: Performance Volvo" at bounding box center [185, 25] width 251 height 26
click at [280, 23] on input "Performance Volvo" at bounding box center [767, 25] width 1416 height 26
click at [39, 27] on icon "button" at bounding box center [39, 26] width 19 height 19
select select "10"
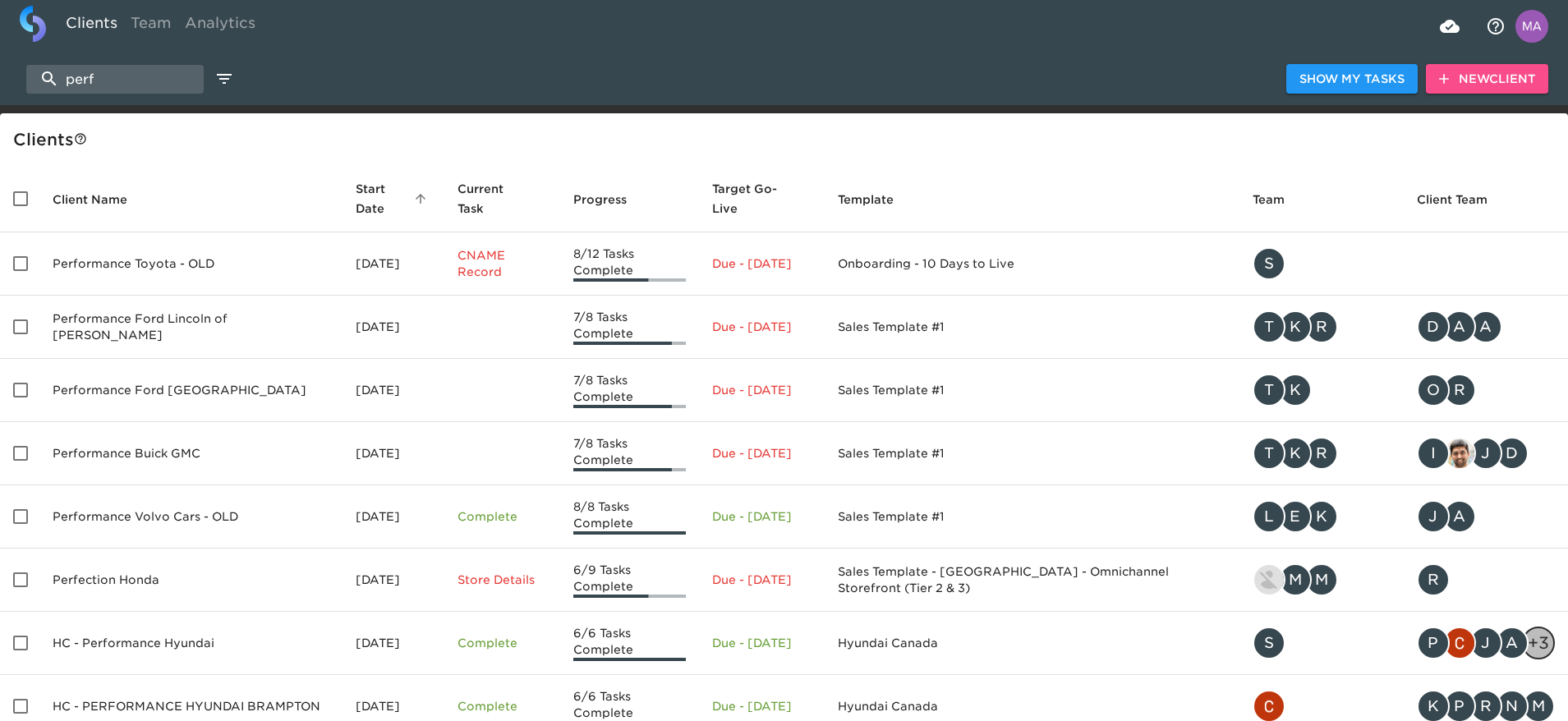
click at [1471, 69] on span "New Client" at bounding box center [1486, 79] width 96 height 20
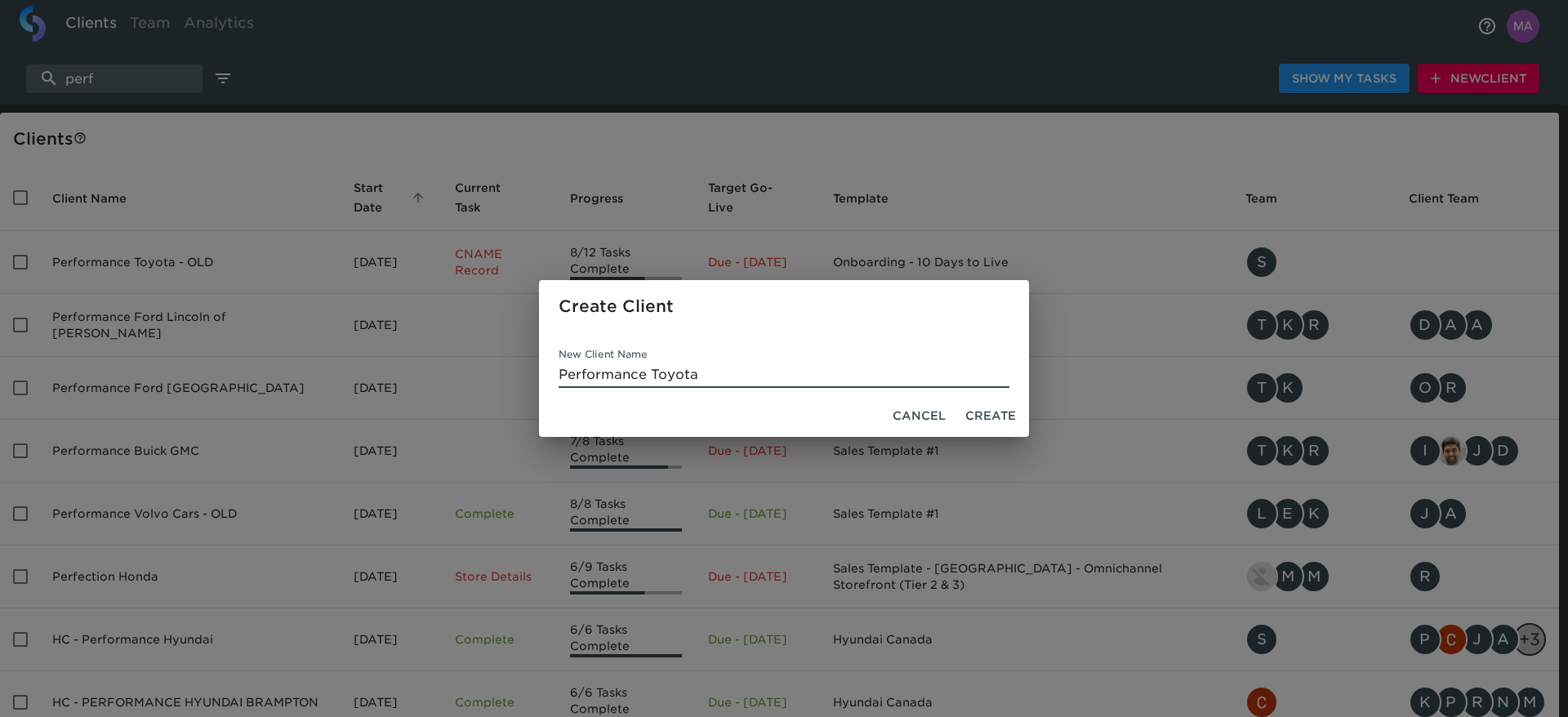
type input "Performance Toyota"
click at [997, 417] on span "Create" at bounding box center [991, 416] width 50 height 20
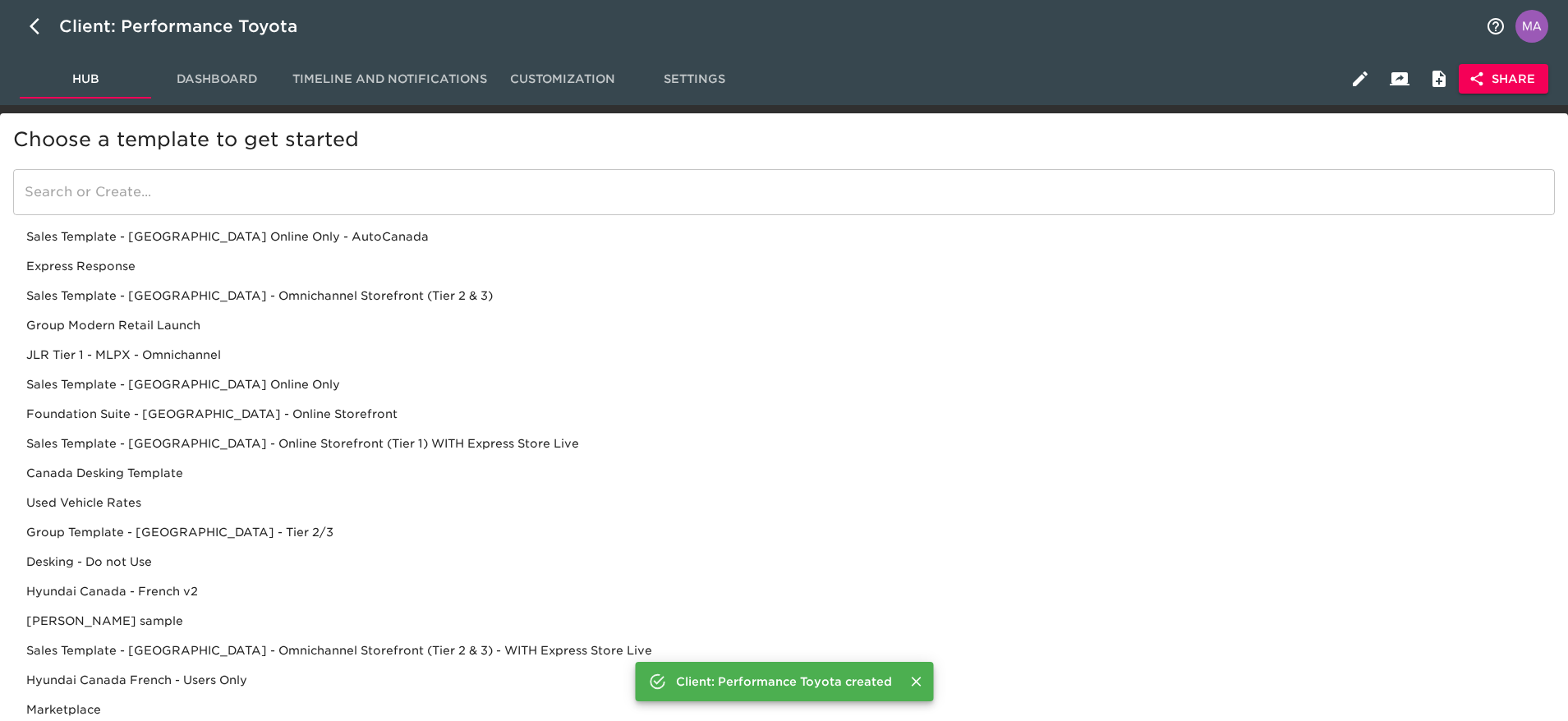
scroll to position [852, 0]
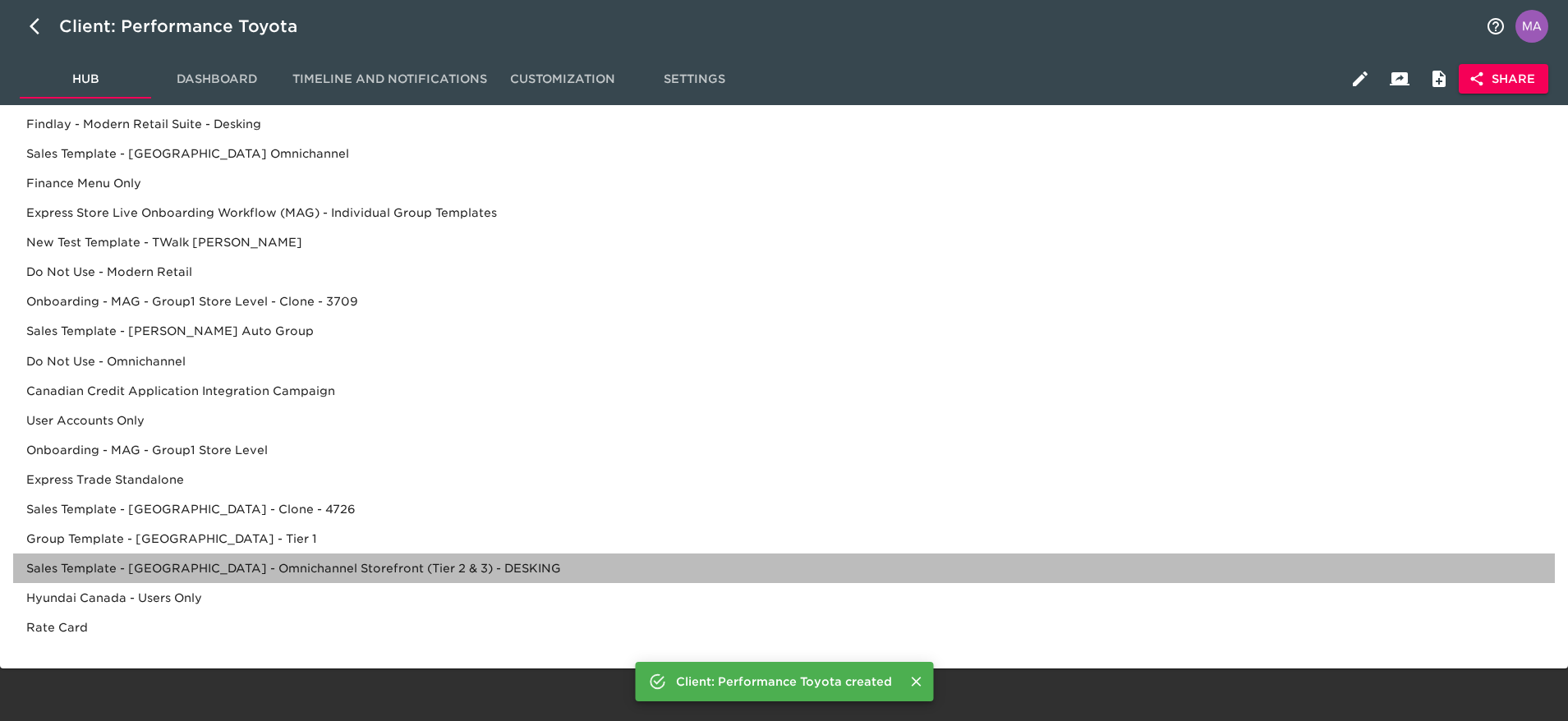
click at [315, 563] on div "Sales Template - [GEOGRAPHIC_DATA] - Omnichannel Storefront (Tier 2 & 3) - DESK…" at bounding box center [783, 568] width 1542 height 29
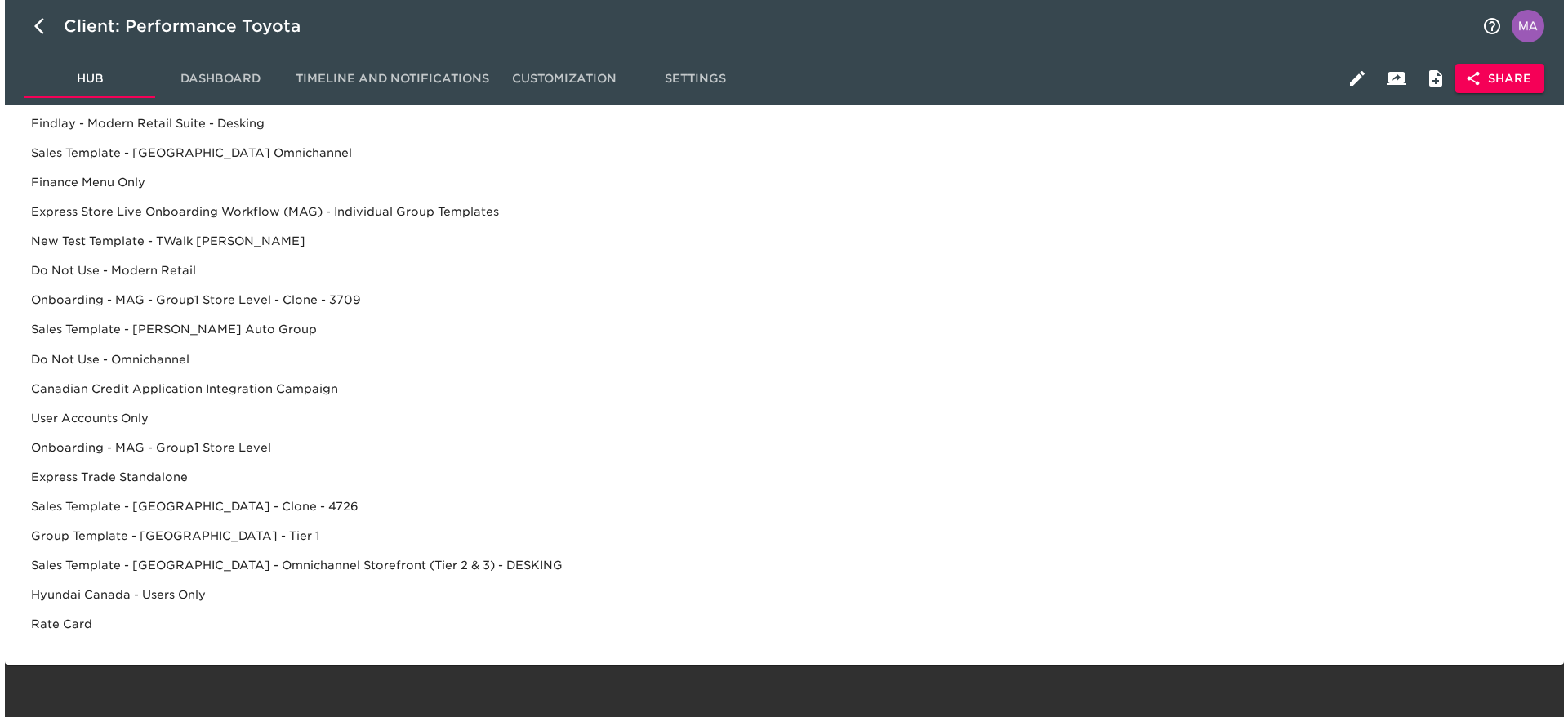
scroll to position [0, 0]
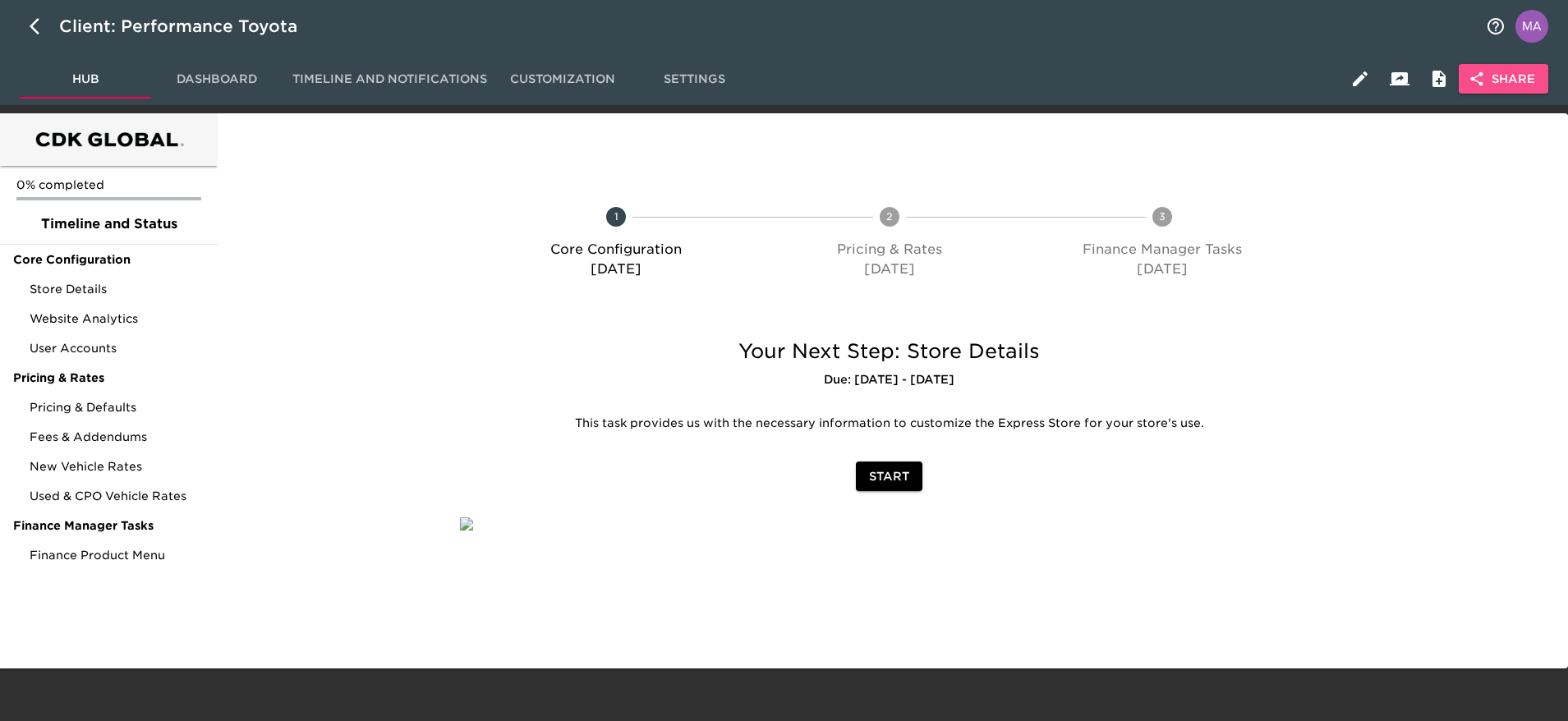
click at [1511, 77] on span "Share" at bounding box center [1503, 79] width 63 height 20
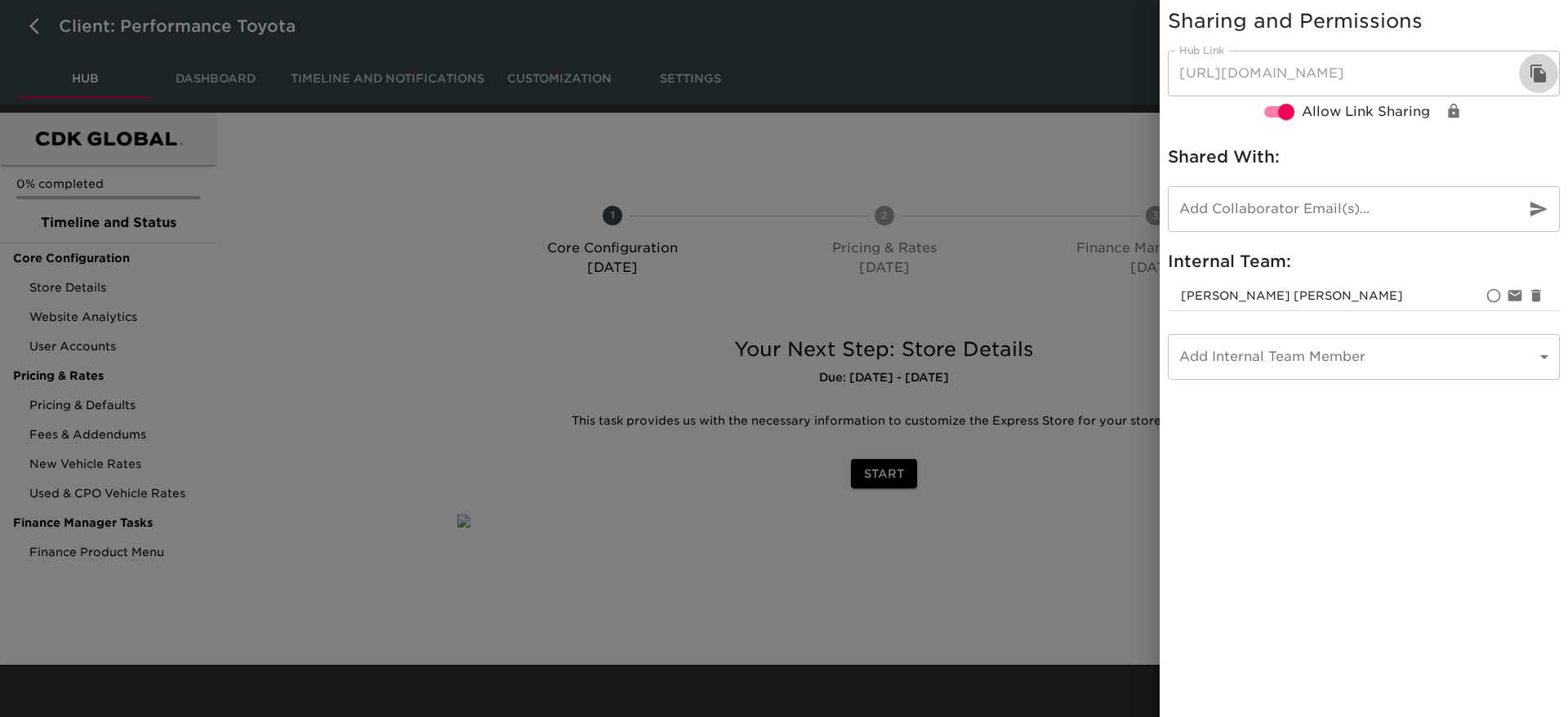
click at [1531, 78] on icon "button" at bounding box center [1538, 74] width 19 height 19
